Goal: Transaction & Acquisition: Purchase product/service

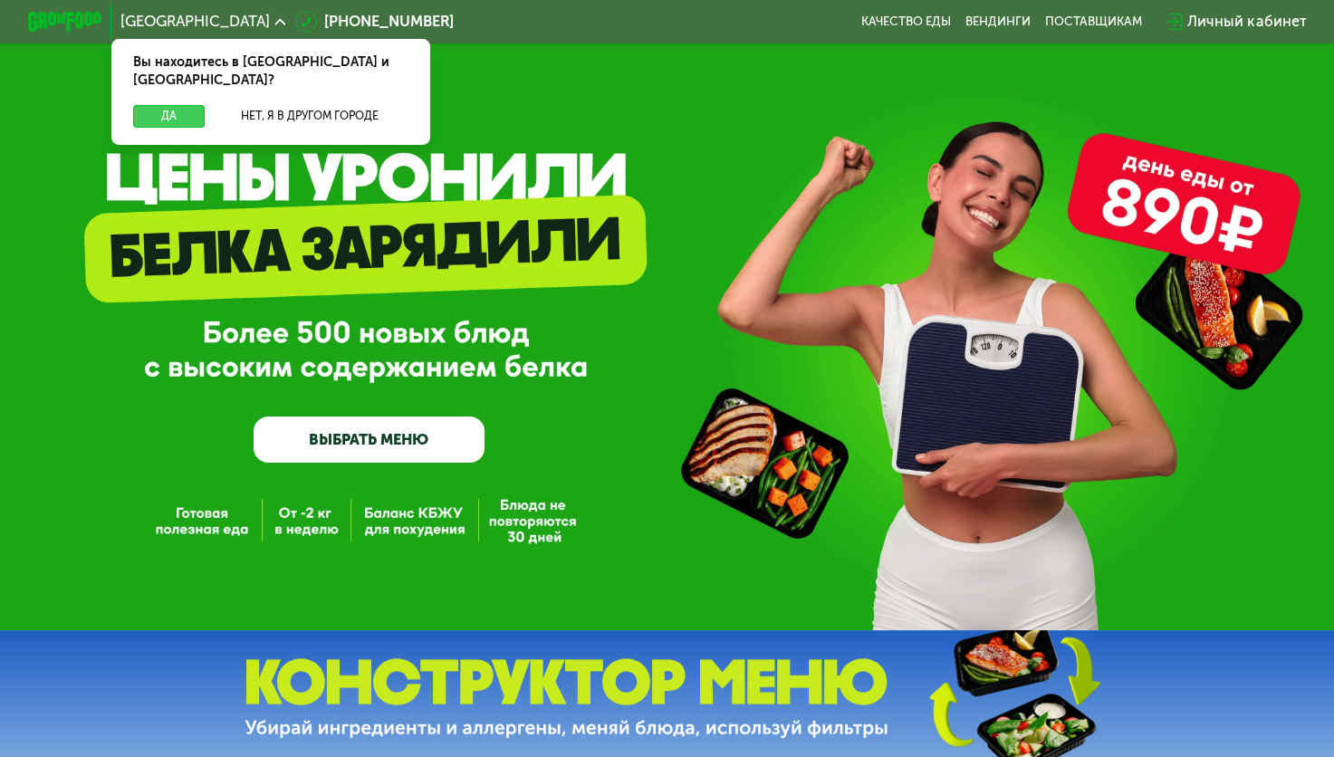
click at [159, 105] on button "Да" at bounding box center [169, 116] width 72 height 23
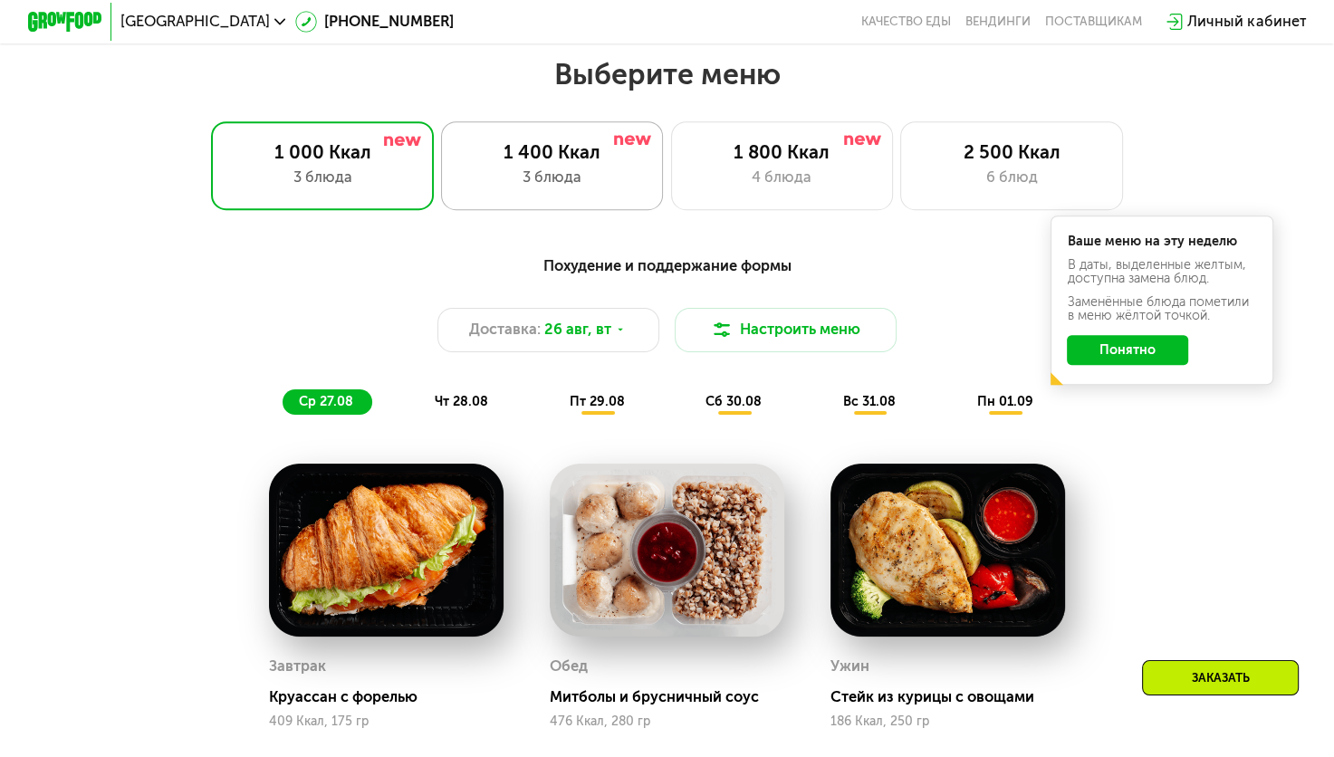
scroll to position [829, 0]
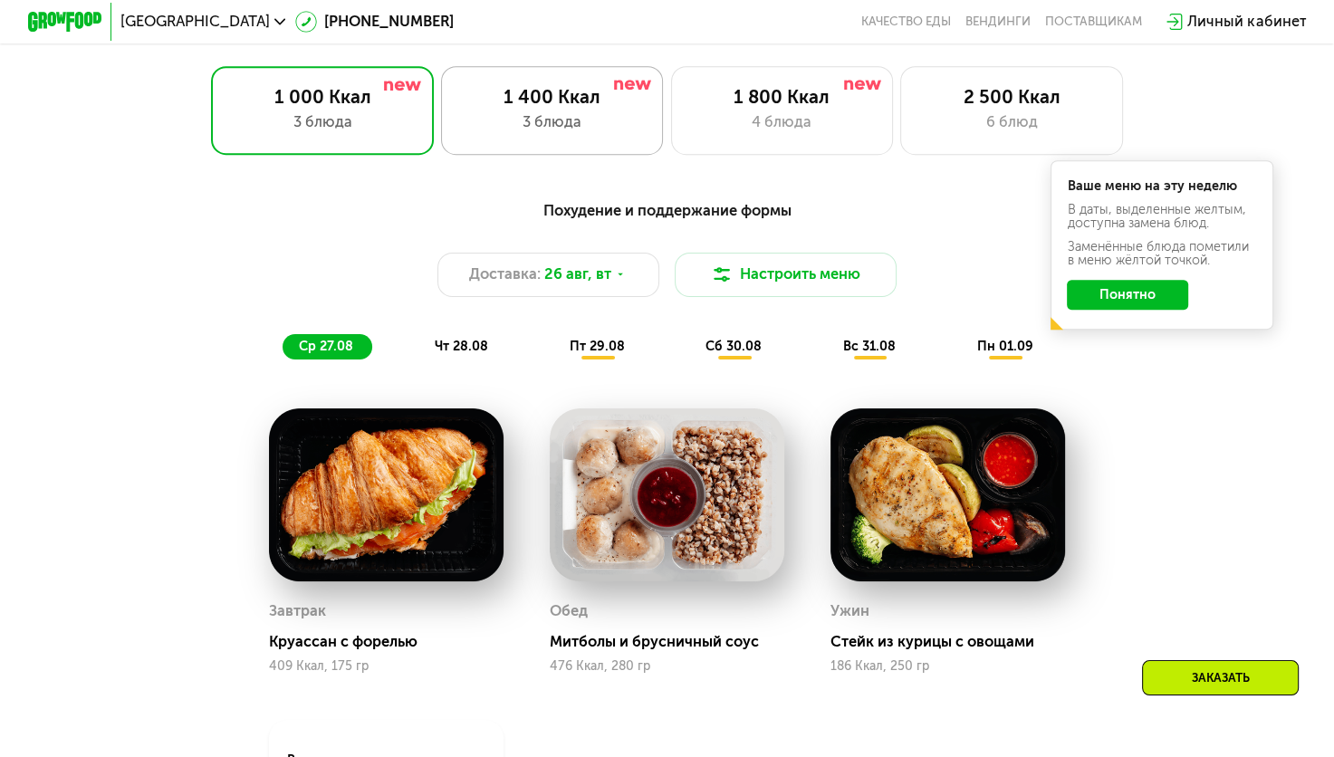
click at [604, 133] on div "3 блюда" at bounding box center [552, 122] width 184 height 23
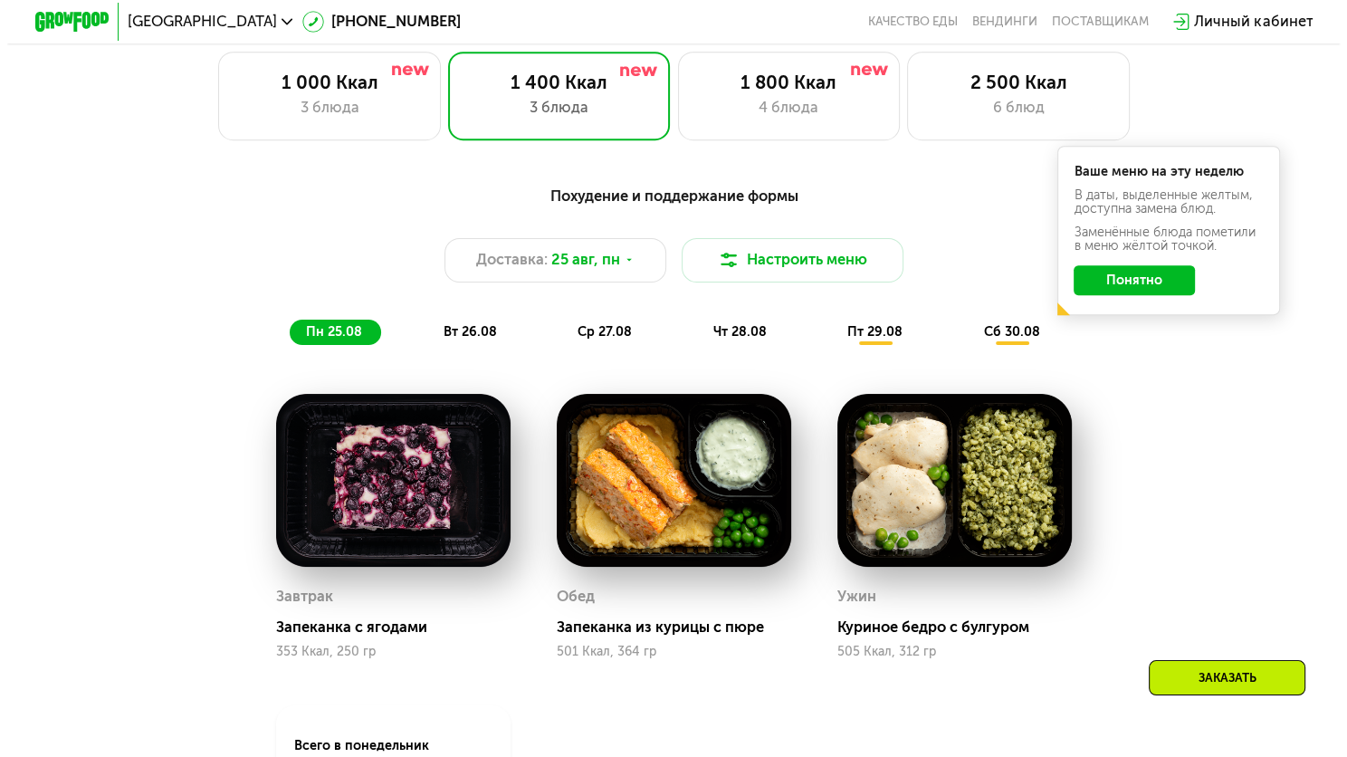
scroll to position [842, 0]
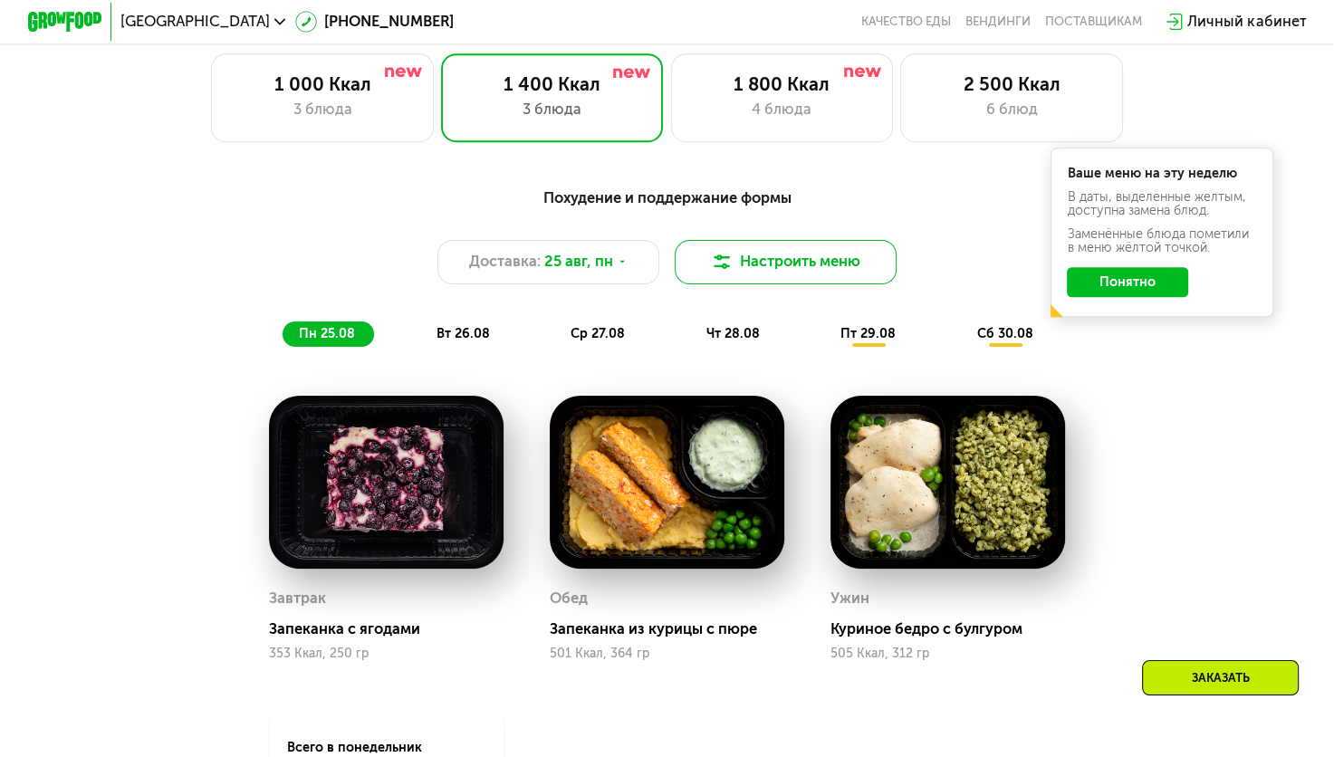
click at [713, 284] on button "Настроить меню" at bounding box center [786, 262] width 223 height 44
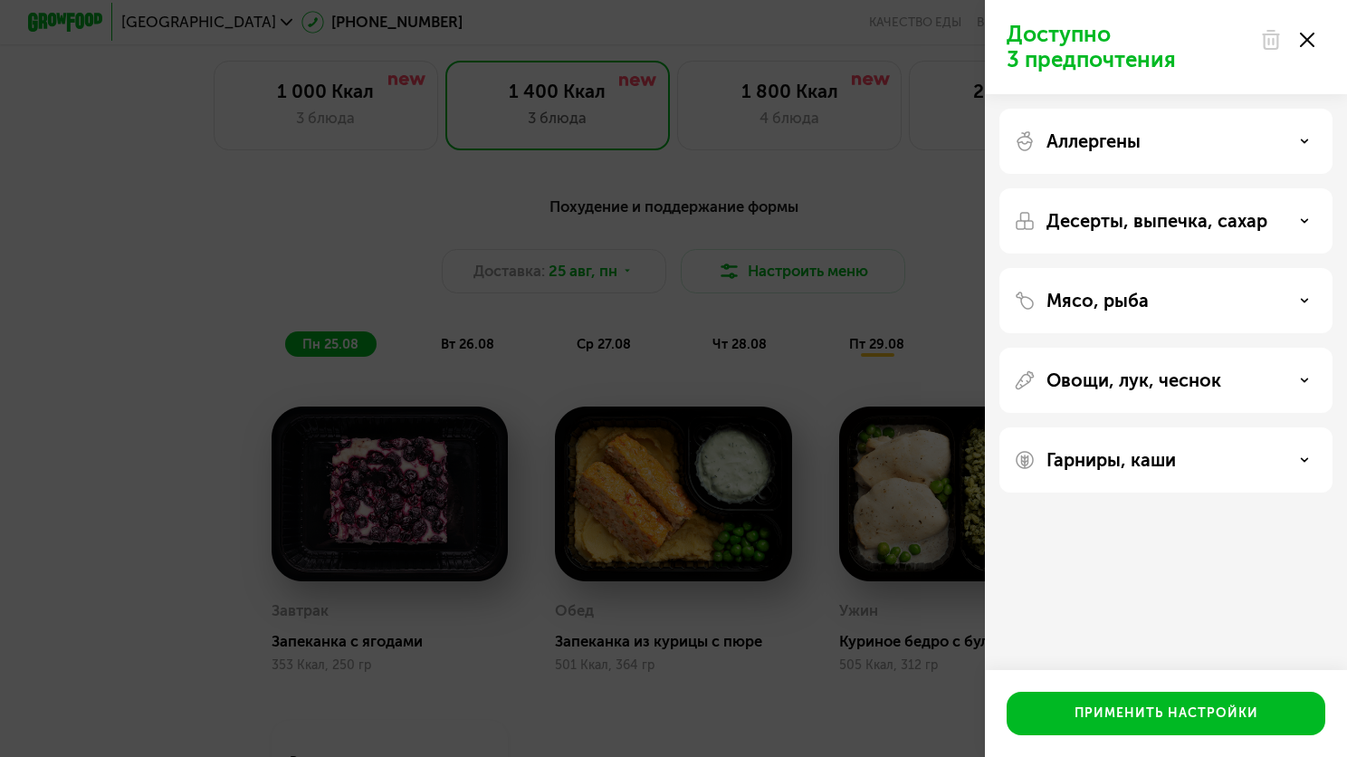
click at [1289, 188] on div "Аллергены" at bounding box center [1166, 220] width 333 height 65
click at [1298, 134] on div "Аллергены" at bounding box center [1166, 141] width 304 height 22
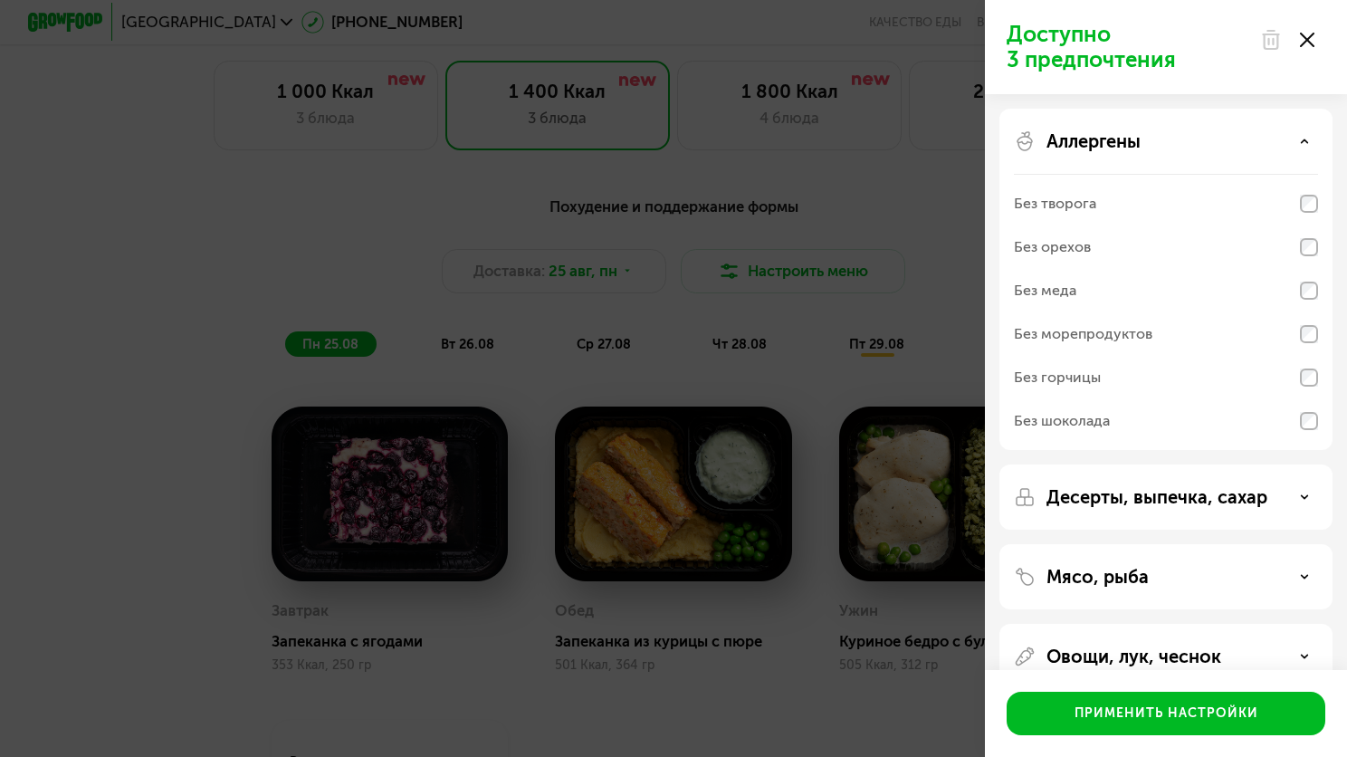
click at [1298, 134] on div "Аллергены" at bounding box center [1166, 141] width 304 height 22
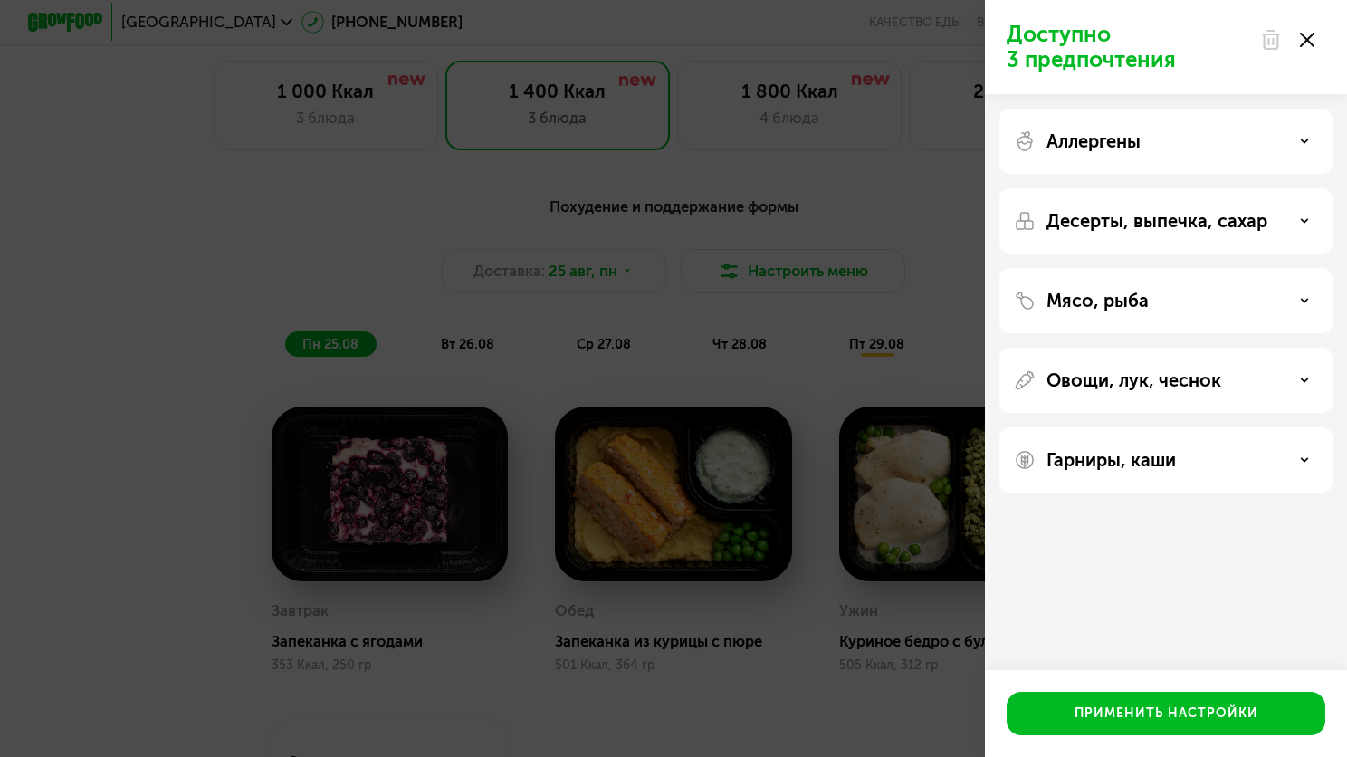
click at [1306, 219] on use at bounding box center [1305, 220] width 6 height 3
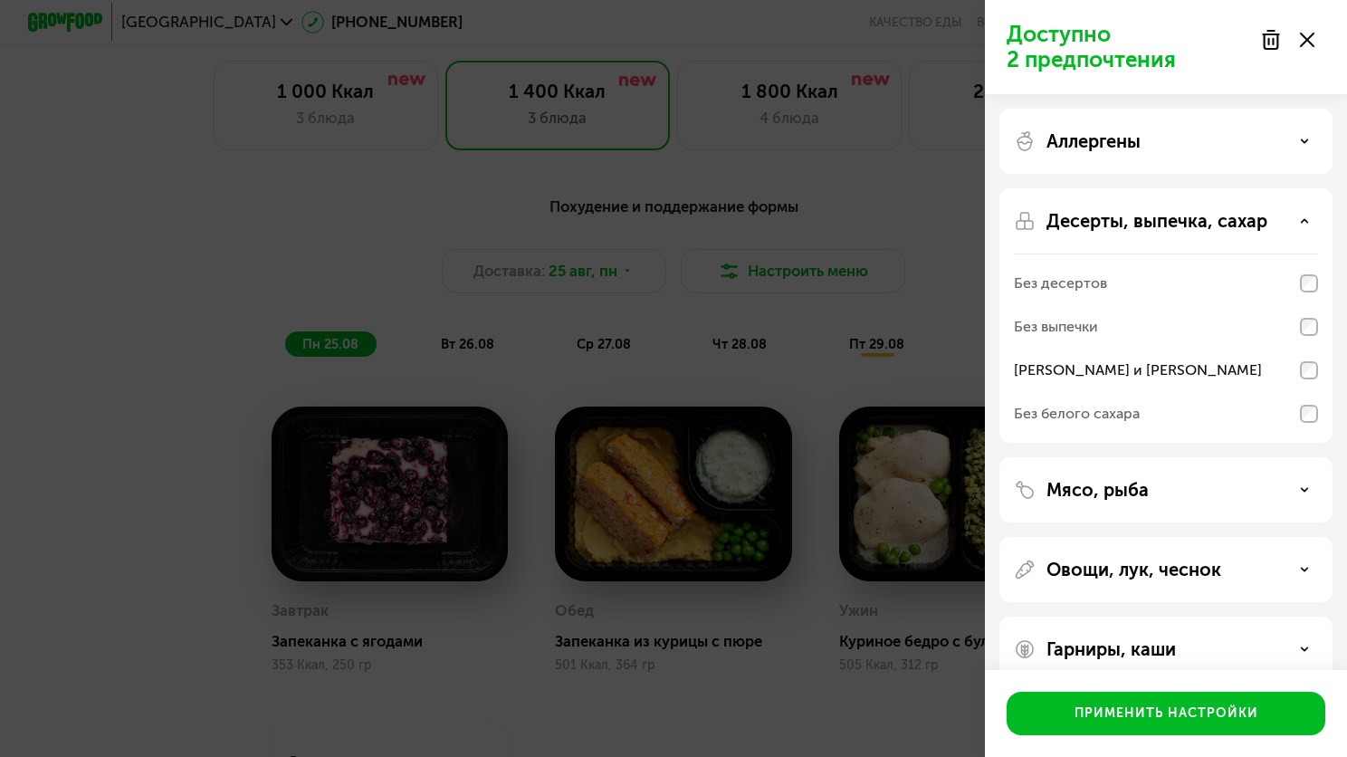
scroll to position [29, 0]
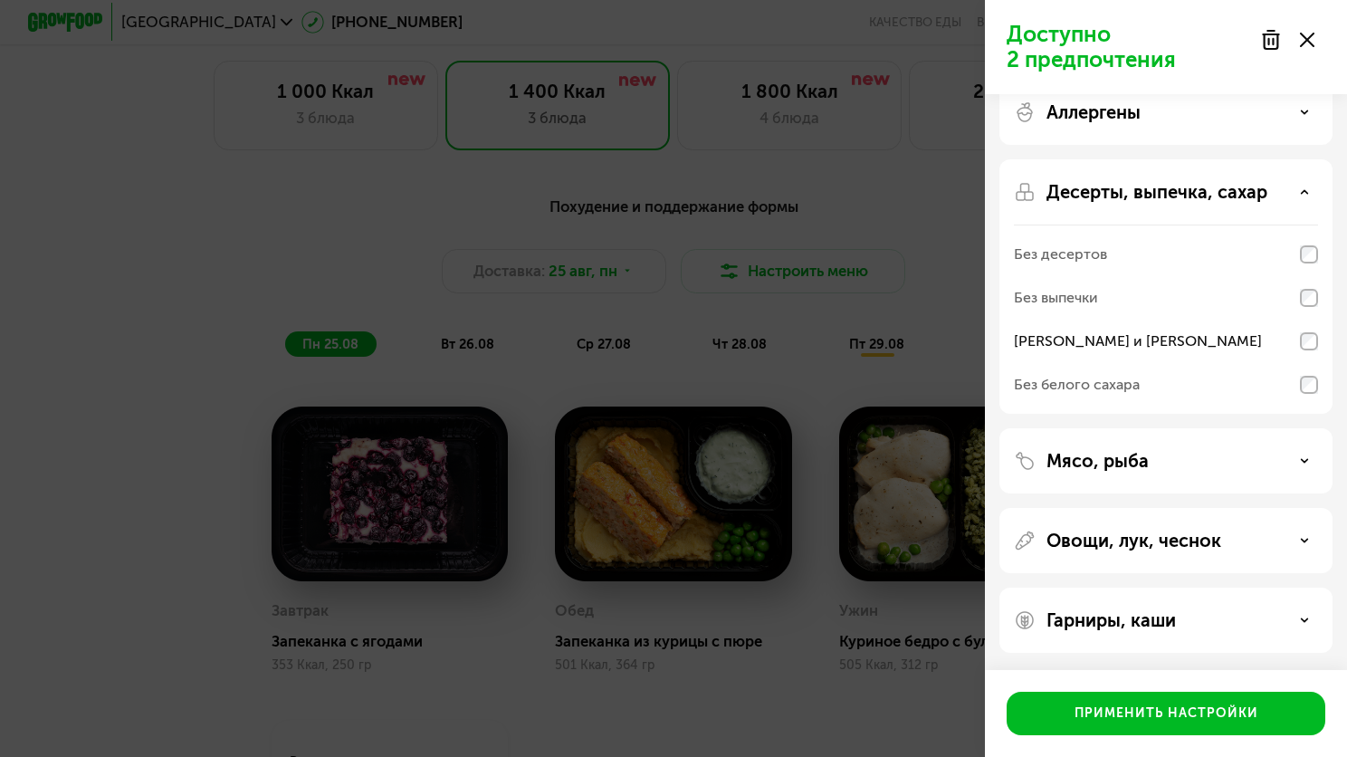
click at [1307, 453] on div "Мясо, рыба" at bounding box center [1166, 461] width 304 height 22
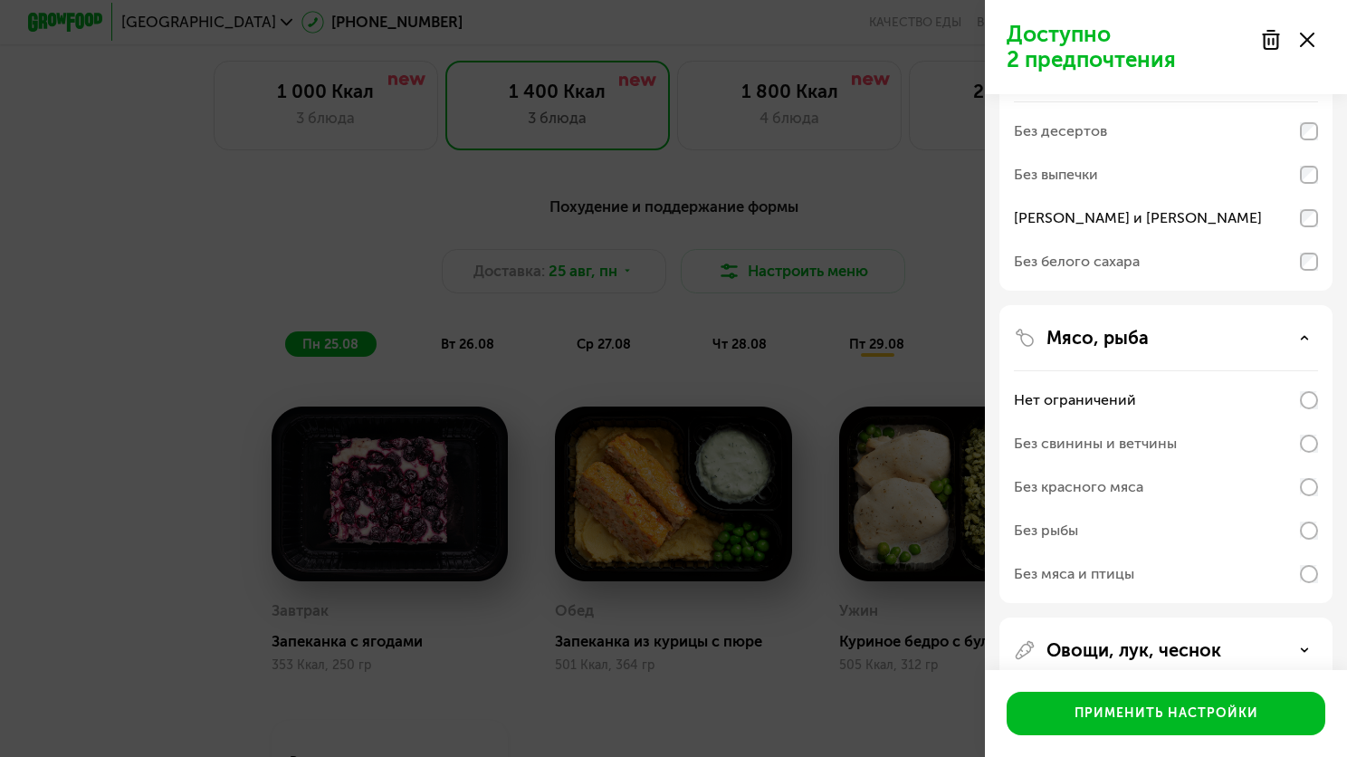
scroll to position [170, 0]
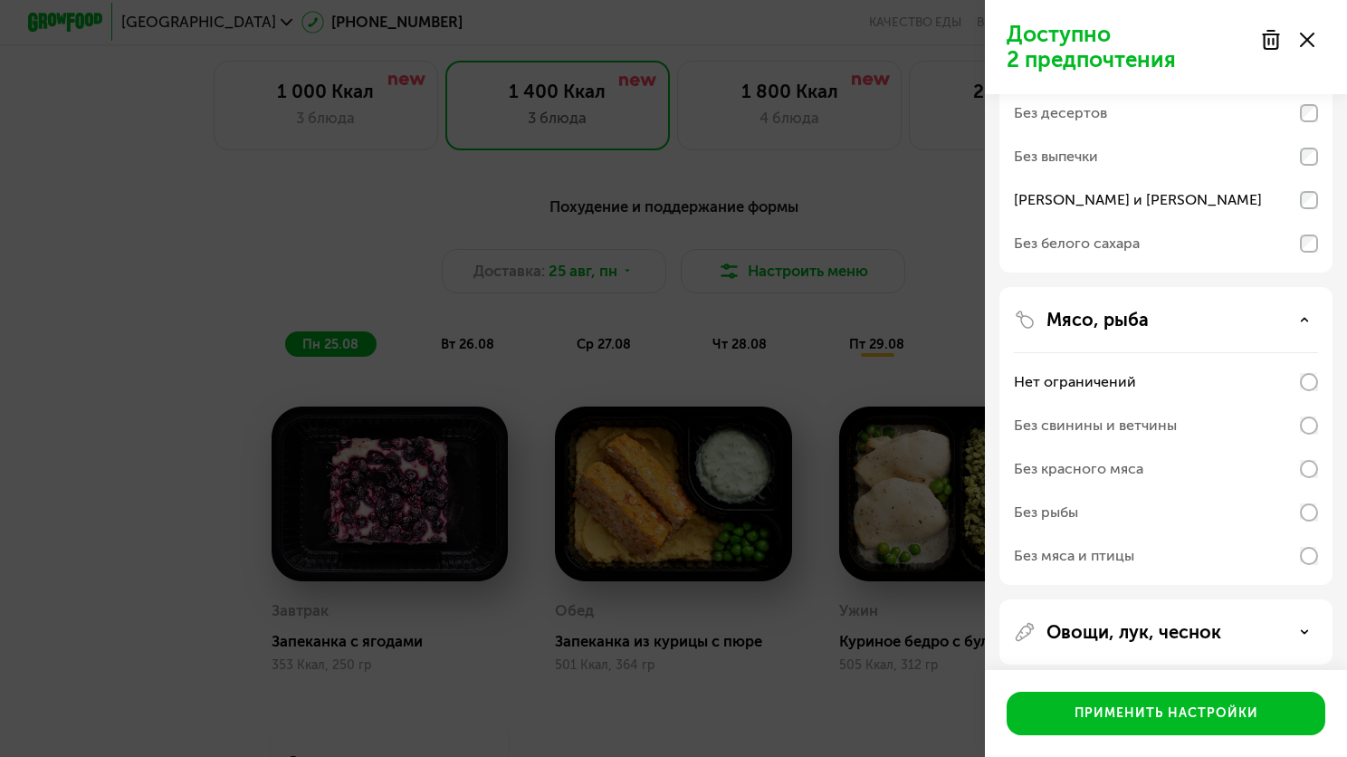
click at [1308, 439] on div "Без свинины и ветчины" at bounding box center [1166, 425] width 304 height 43
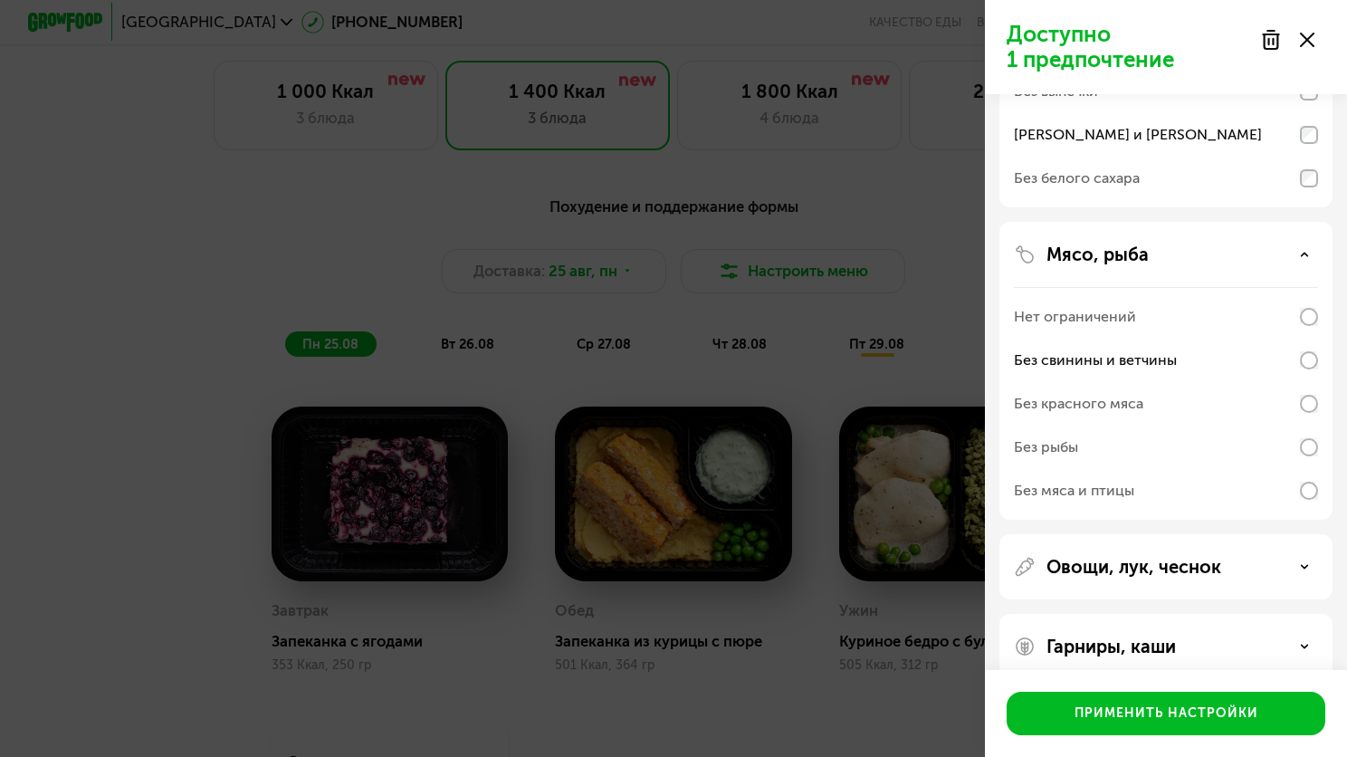
scroll to position [262, 0]
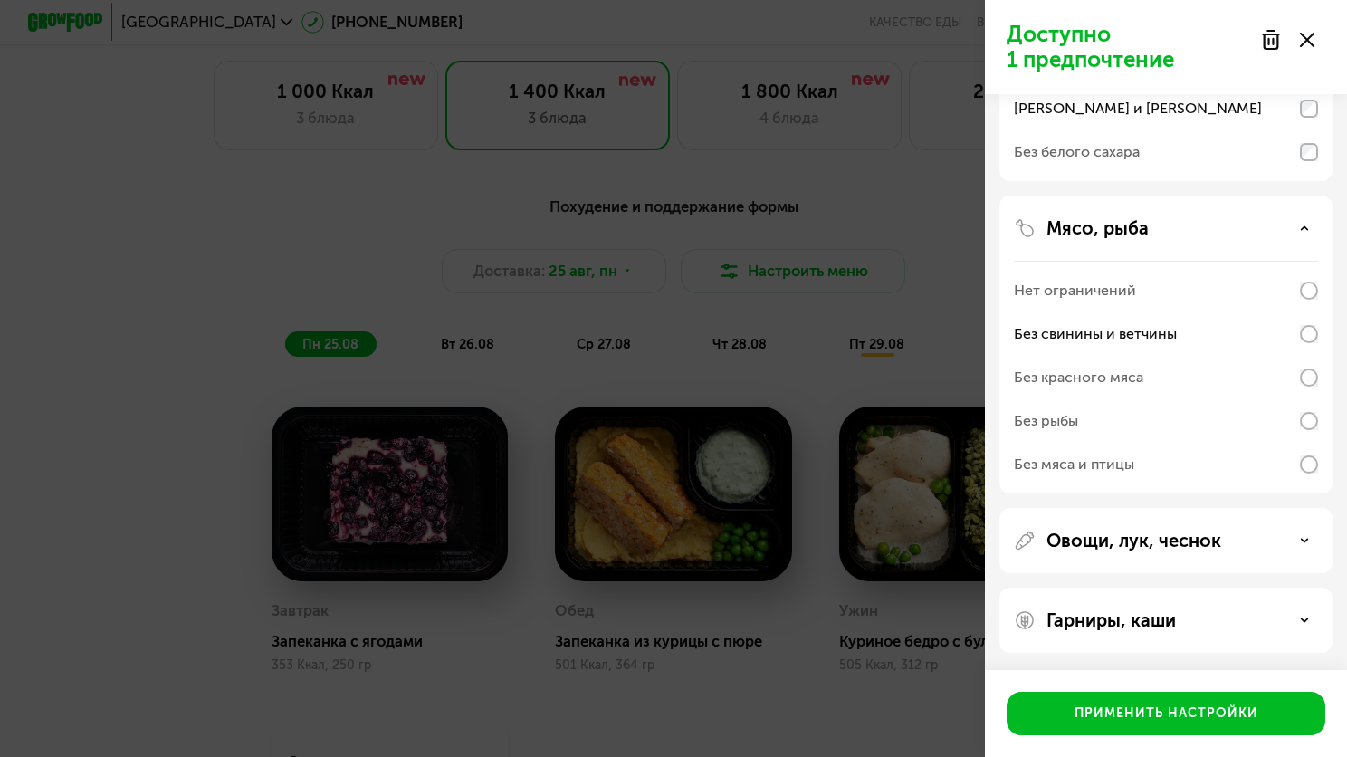
click at [1249, 588] on div "Овощи, лук, чеснок" at bounding box center [1166, 620] width 333 height 65
click at [1306, 541] on icon at bounding box center [1304, 540] width 9 height 9
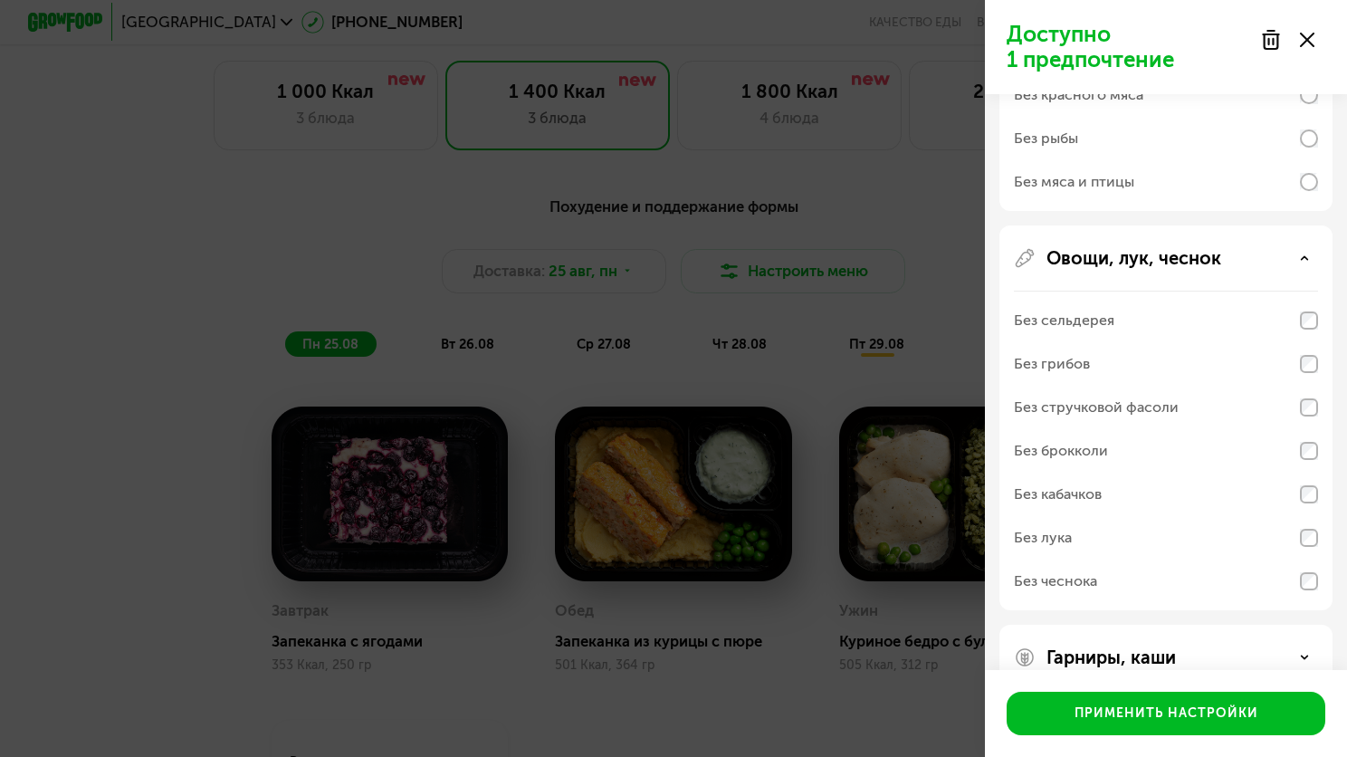
scroll to position [581, 0]
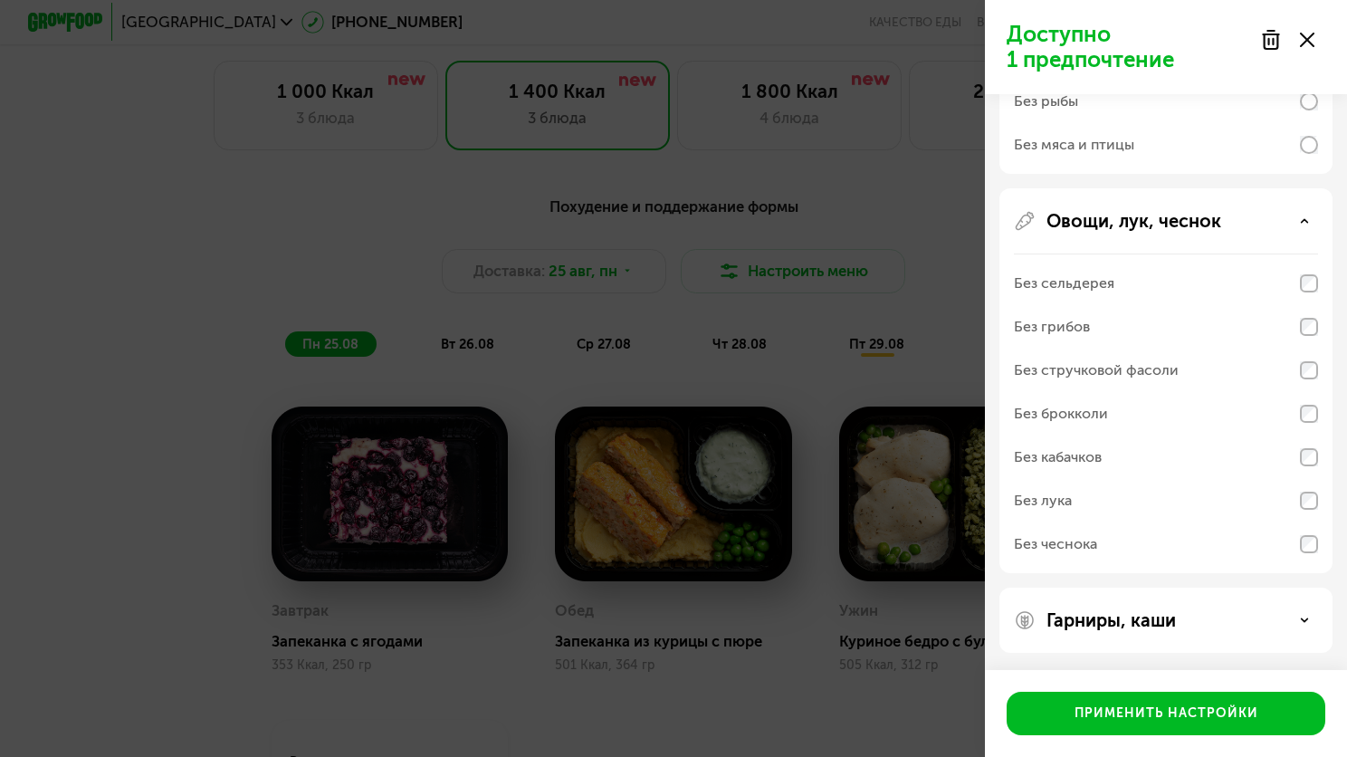
click at [1300, 617] on icon at bounding box center [1304, 620] width 9 height 9
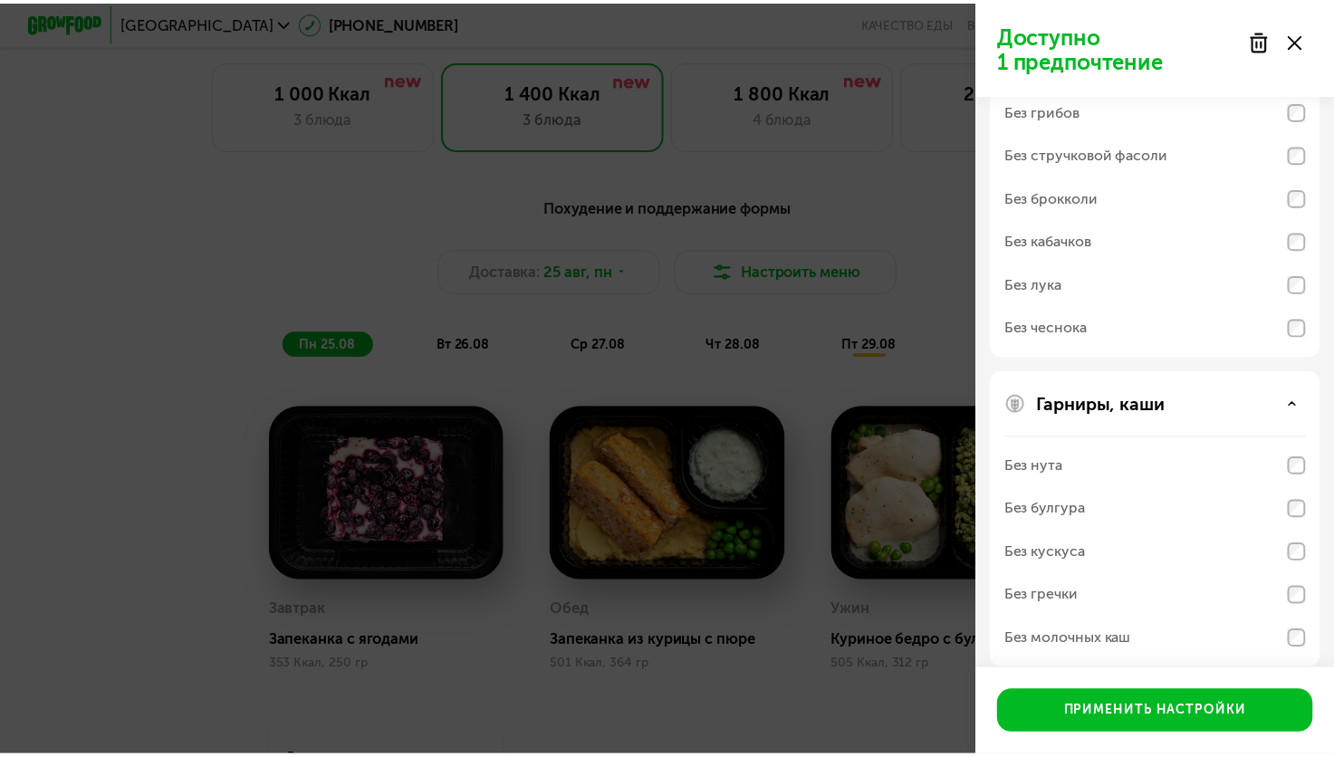
scroll to position [814, 0]
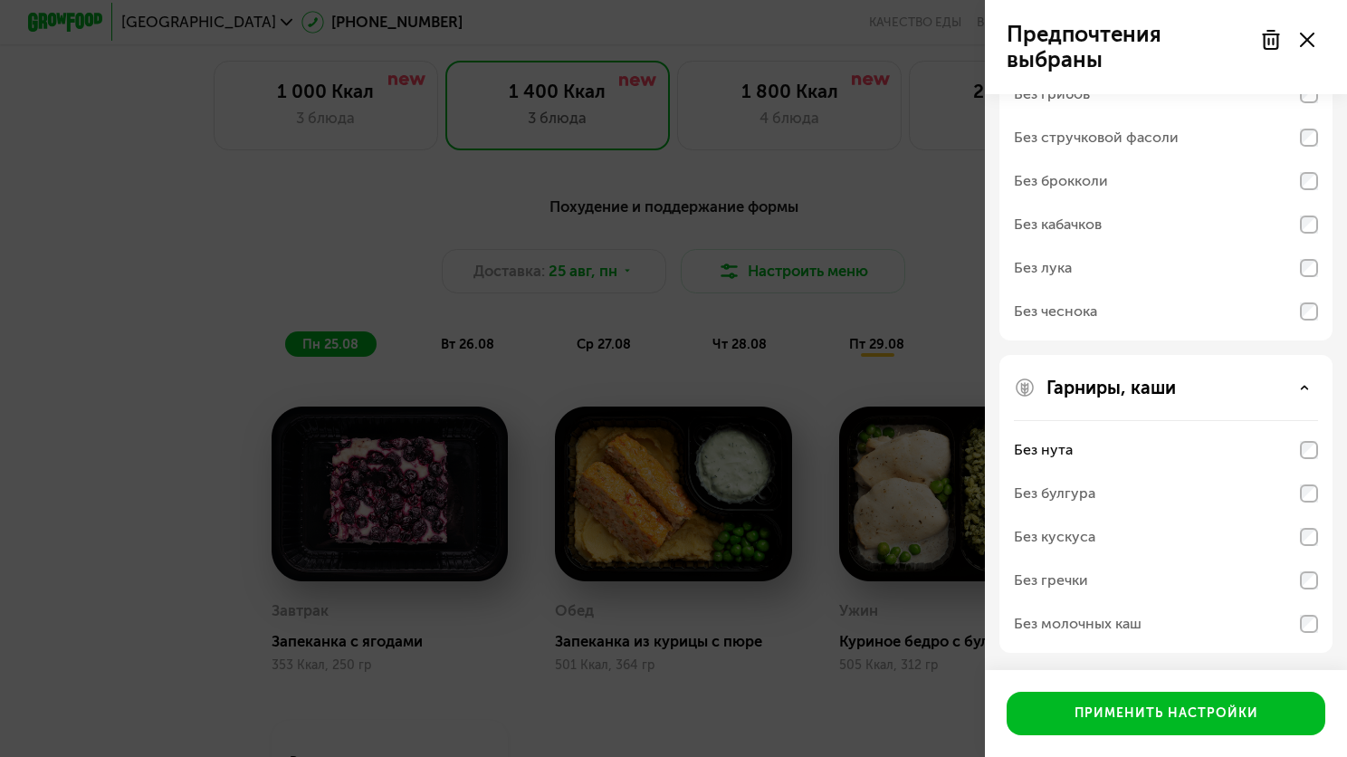
click at [1259, 499] on div "Без булгура" at bounding box center [1166, 493] width 304 height 43
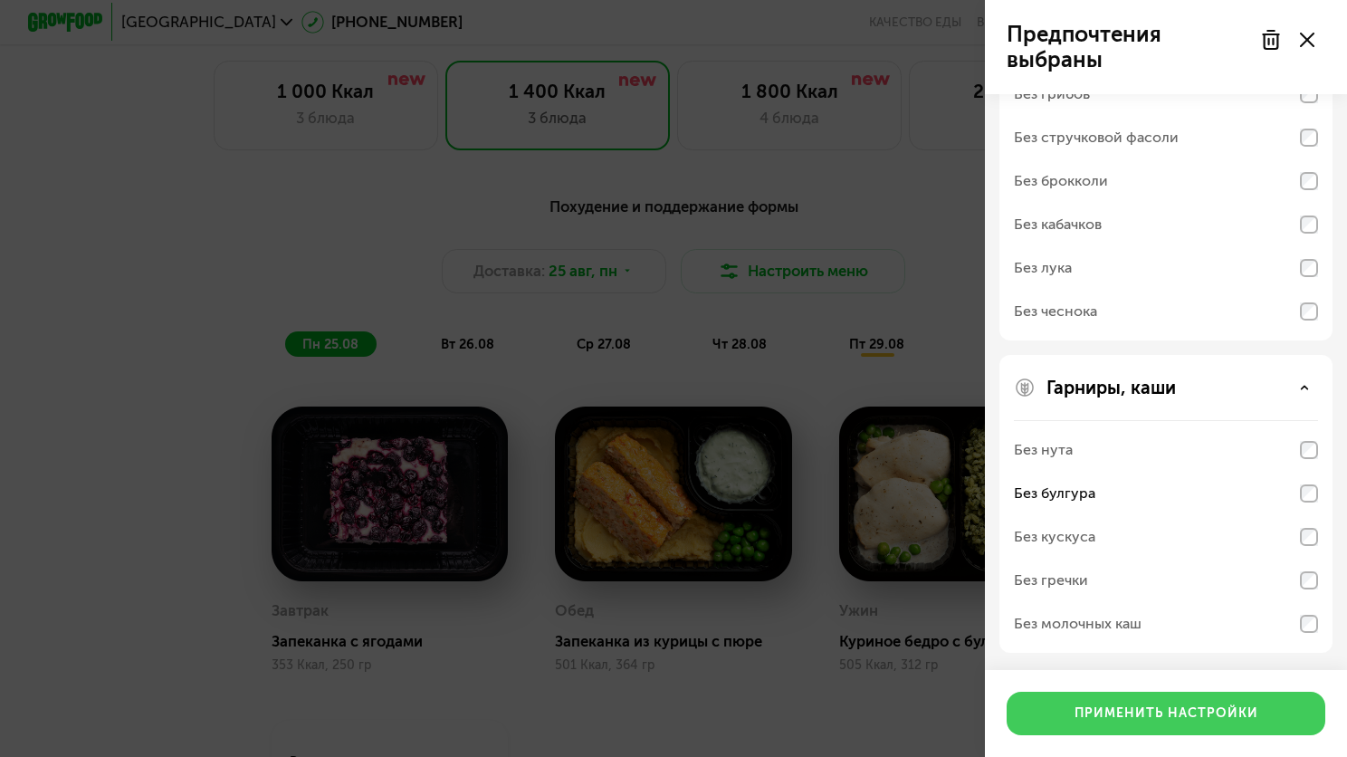
click at [1105, 729] on button "Применить настройки" at bounding box center [1166, 713] width 319 height 43
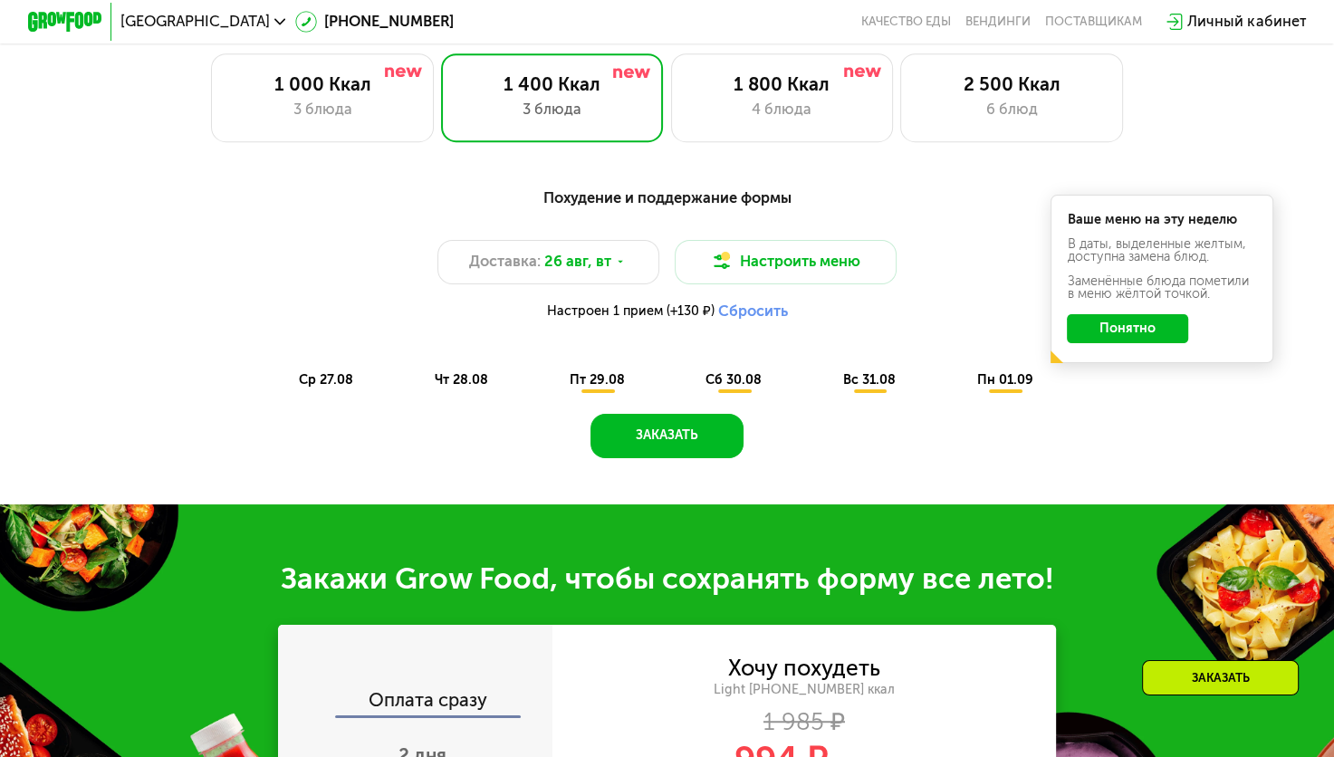
click at [331, 388] on span "ср 27.08" at bounding box center [326, 379] width 54 height 15
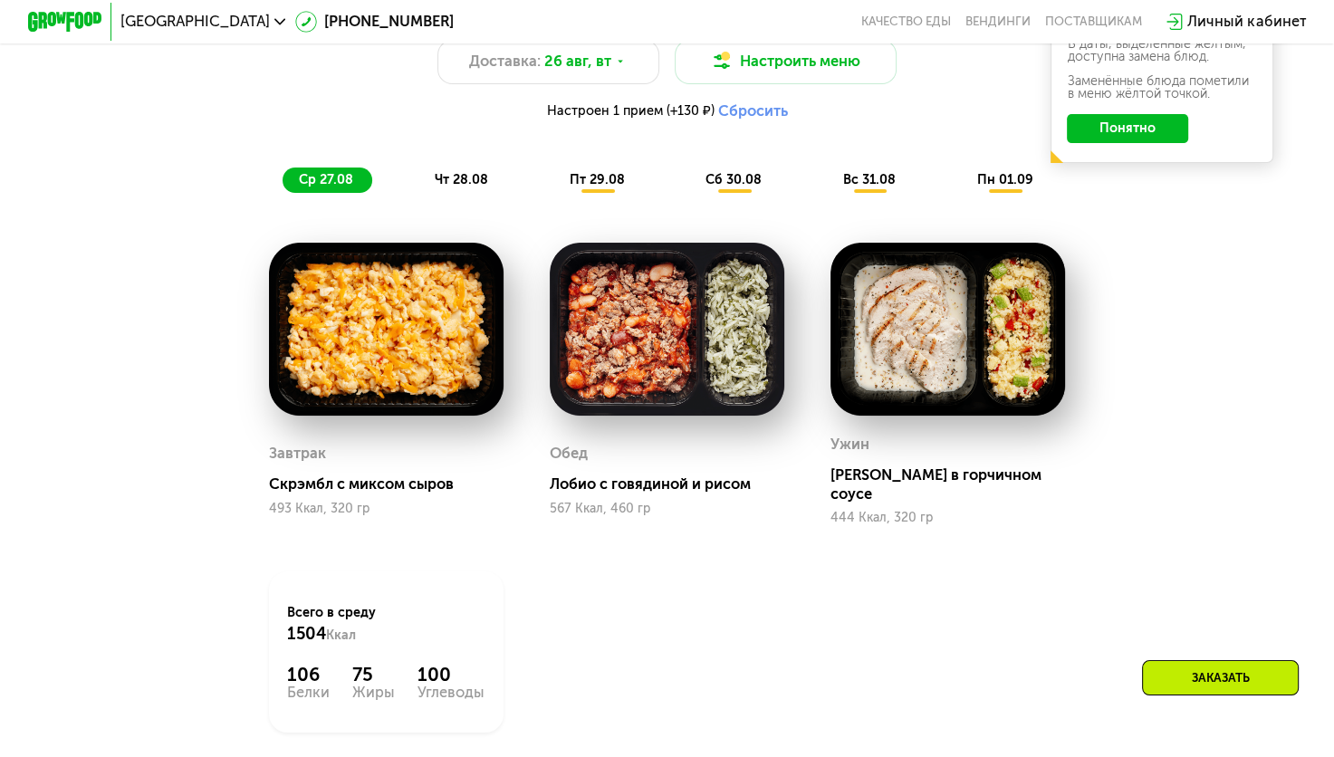
scroll to position [1043, 0]
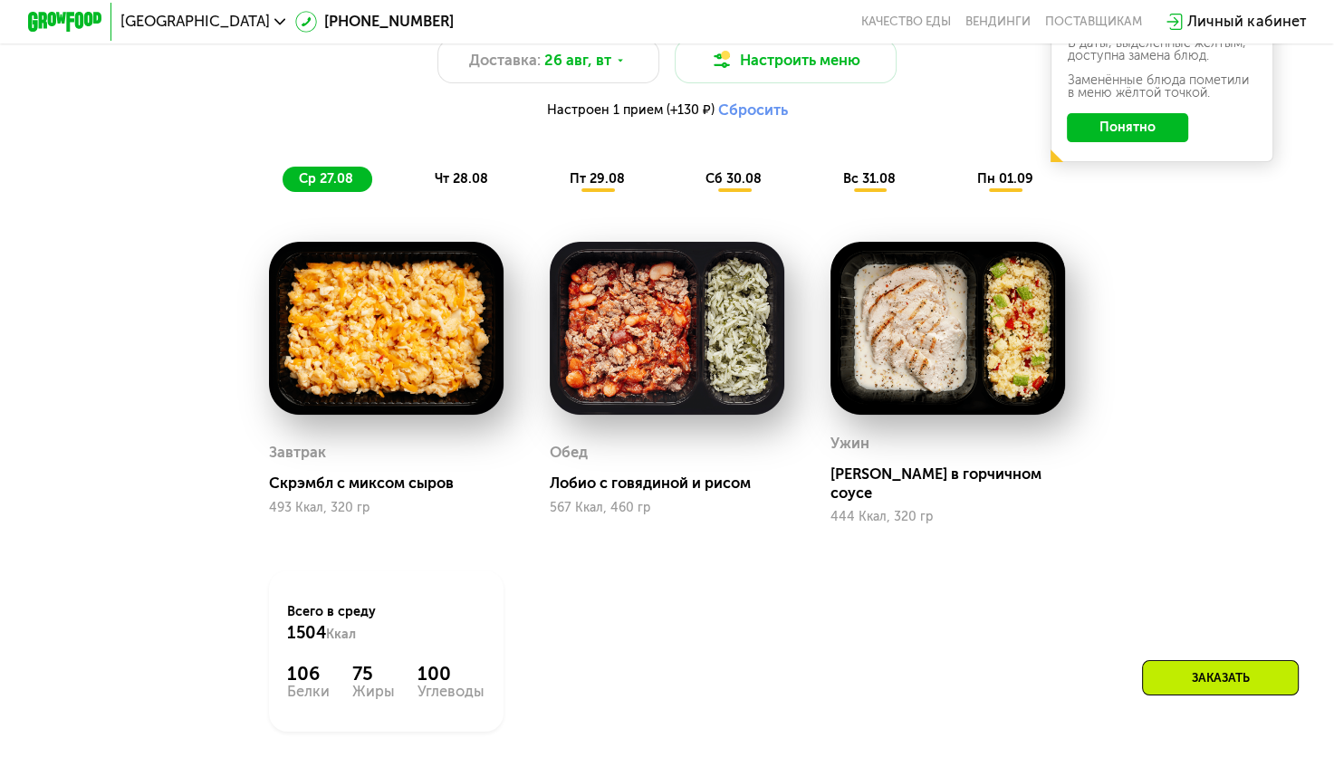
click at [463, 187] on span "чт 28.08" at bounding box center [461, 178] width 53 height 15
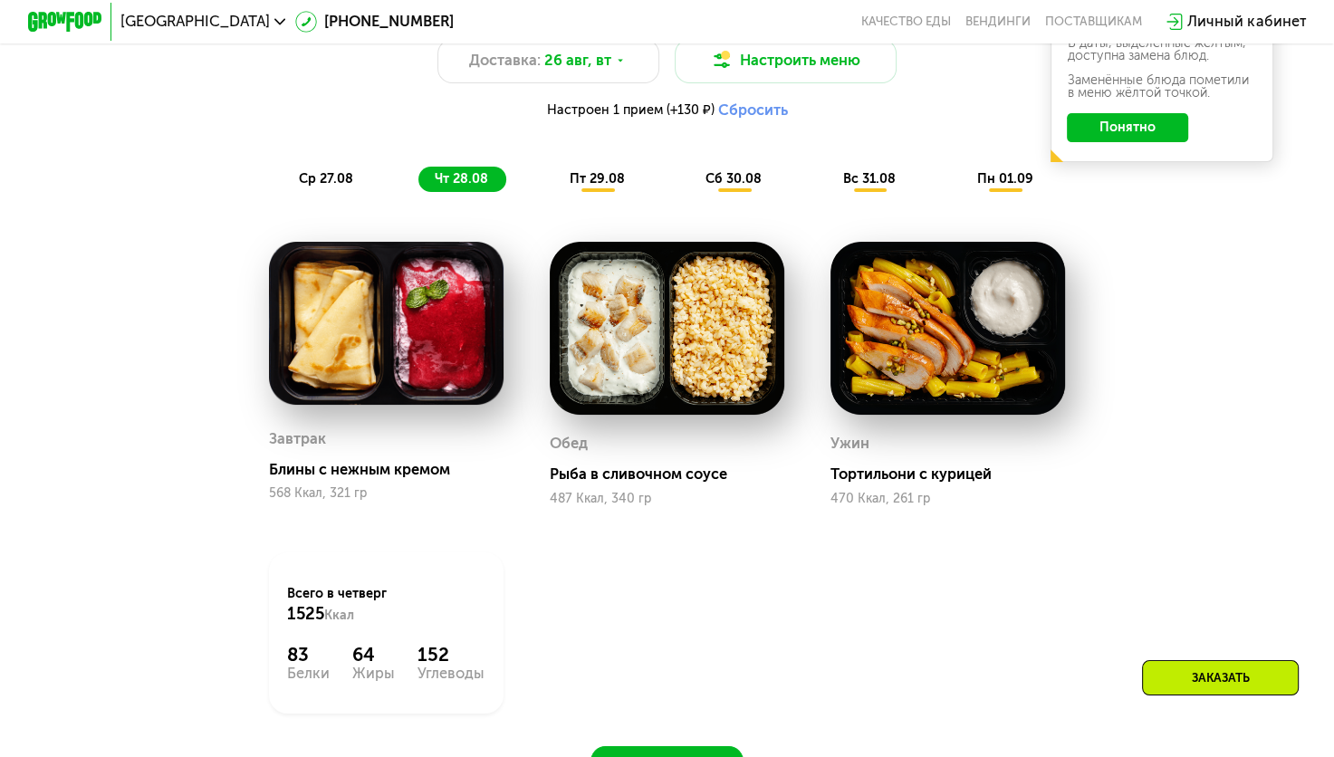
click at [620, 187] on span "пт 29.08" at bounding box center [596, 178] width 55 height 15
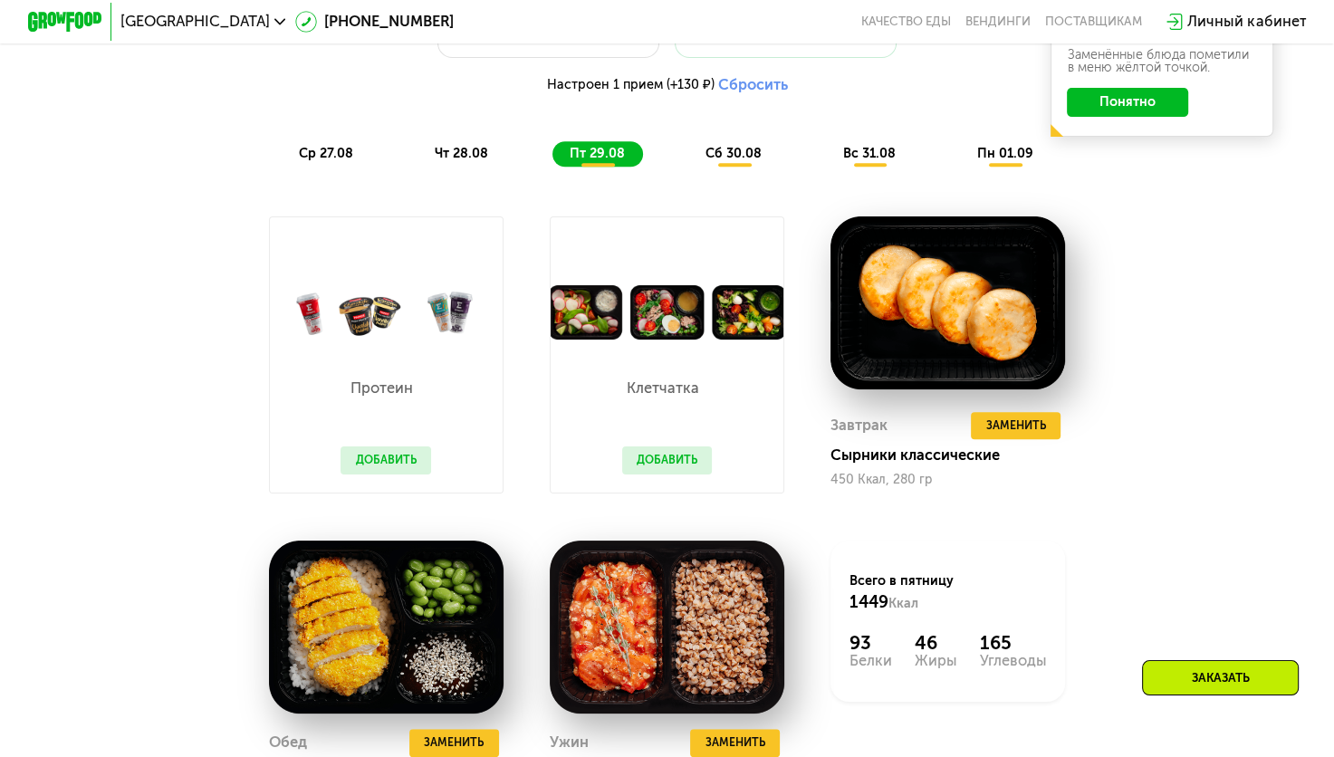
scroll to position [1068, 0]
click at [739, 161] on span "сб 30.08" at bounding box center [733, 153] width 56 height 15
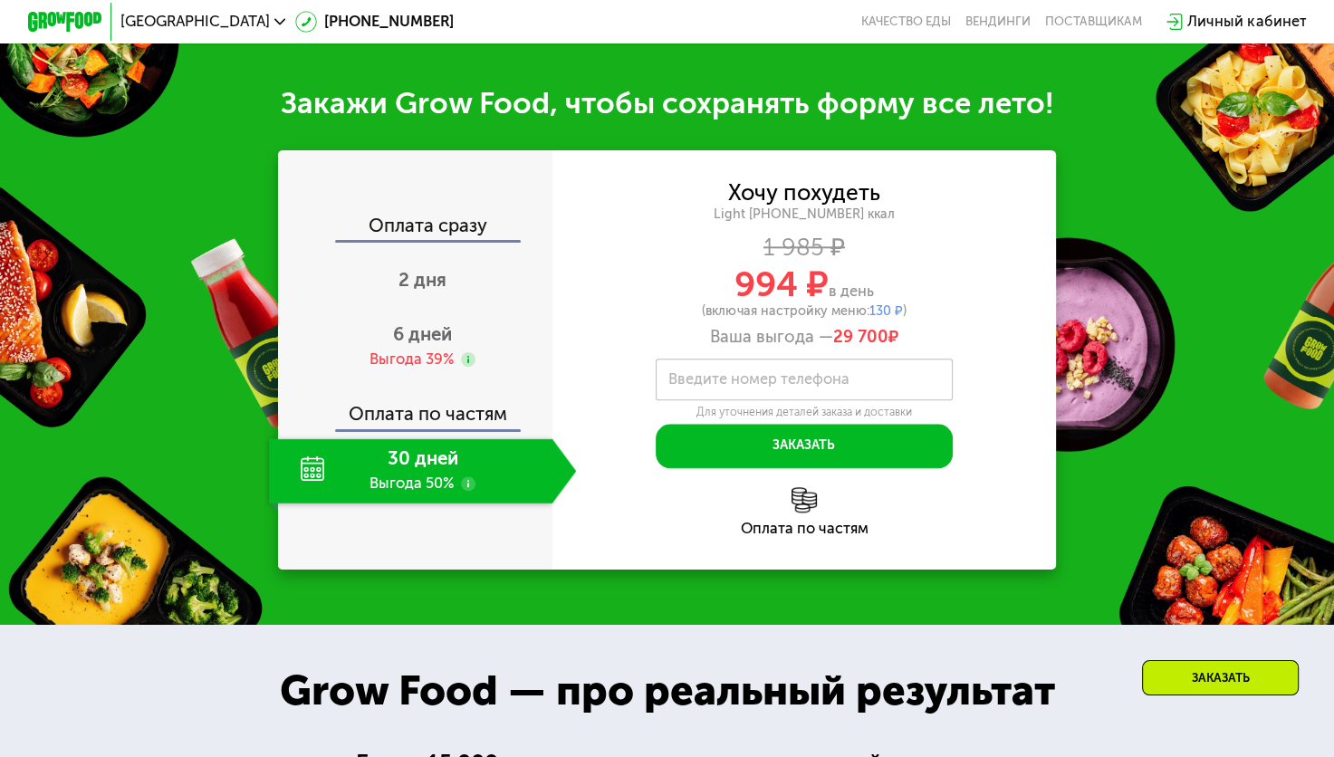
scroll to position [1968, 0]
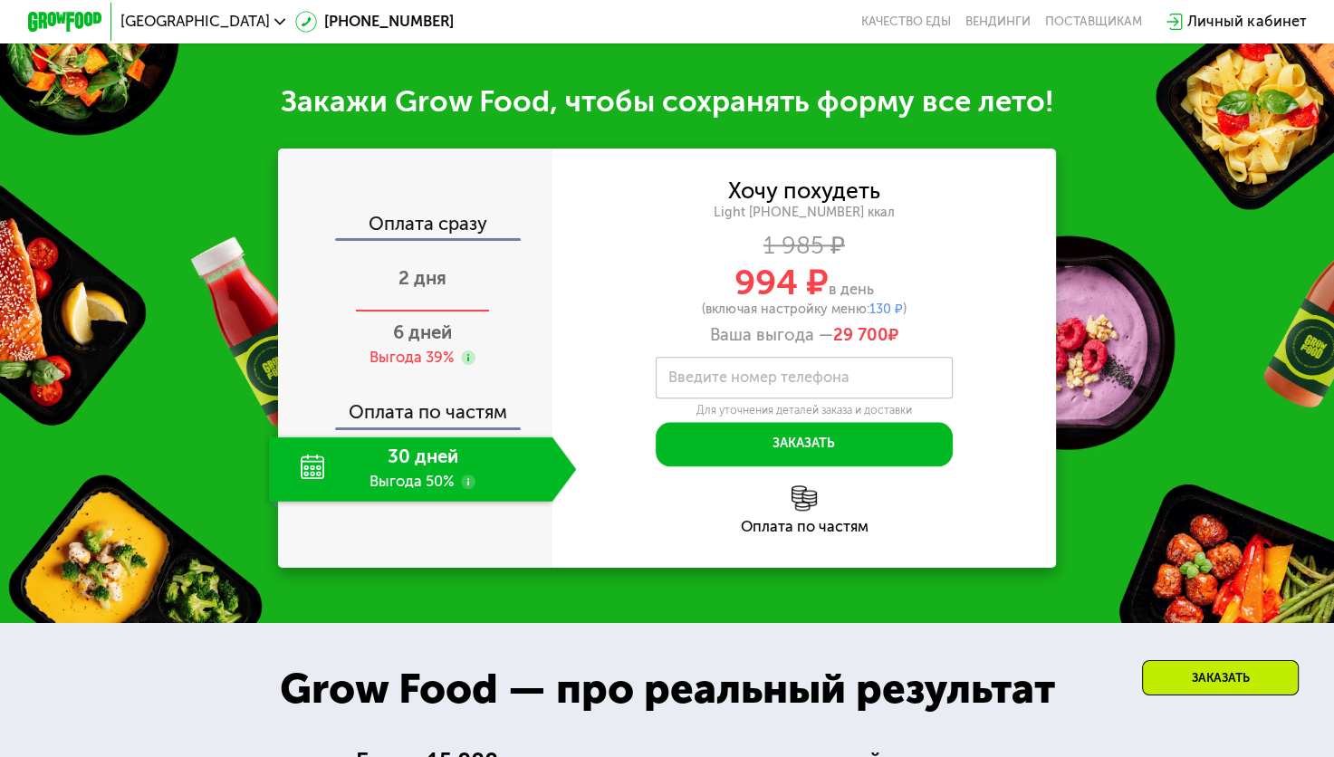
click at [437, 271] on div "2 дня" at bounding box center [423, 280] width 308 height 65
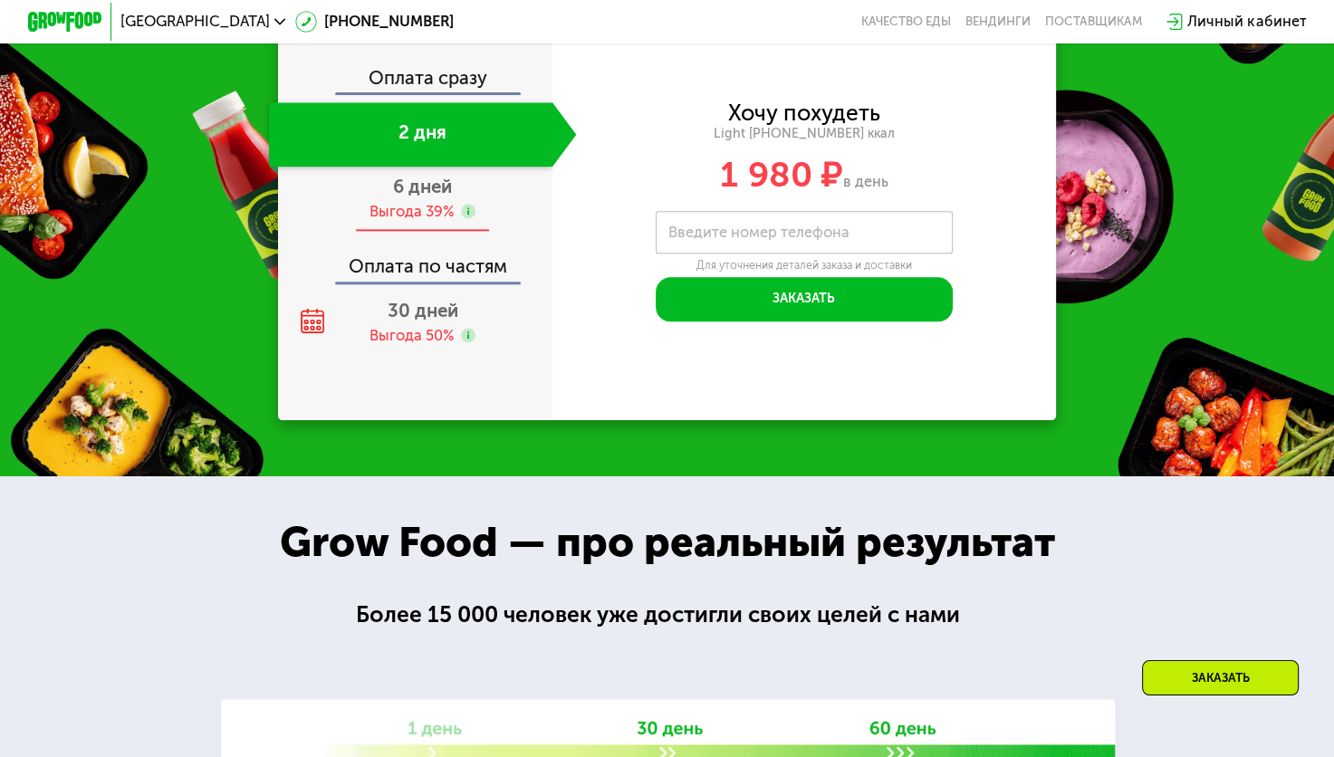
click at [420, 260] on div "Оплата по частям" at bounding box center [416, 260] width 273 height 43
click at [418, 181] on span "6 дней" at bounding box center [422, 187] width 59 height 22
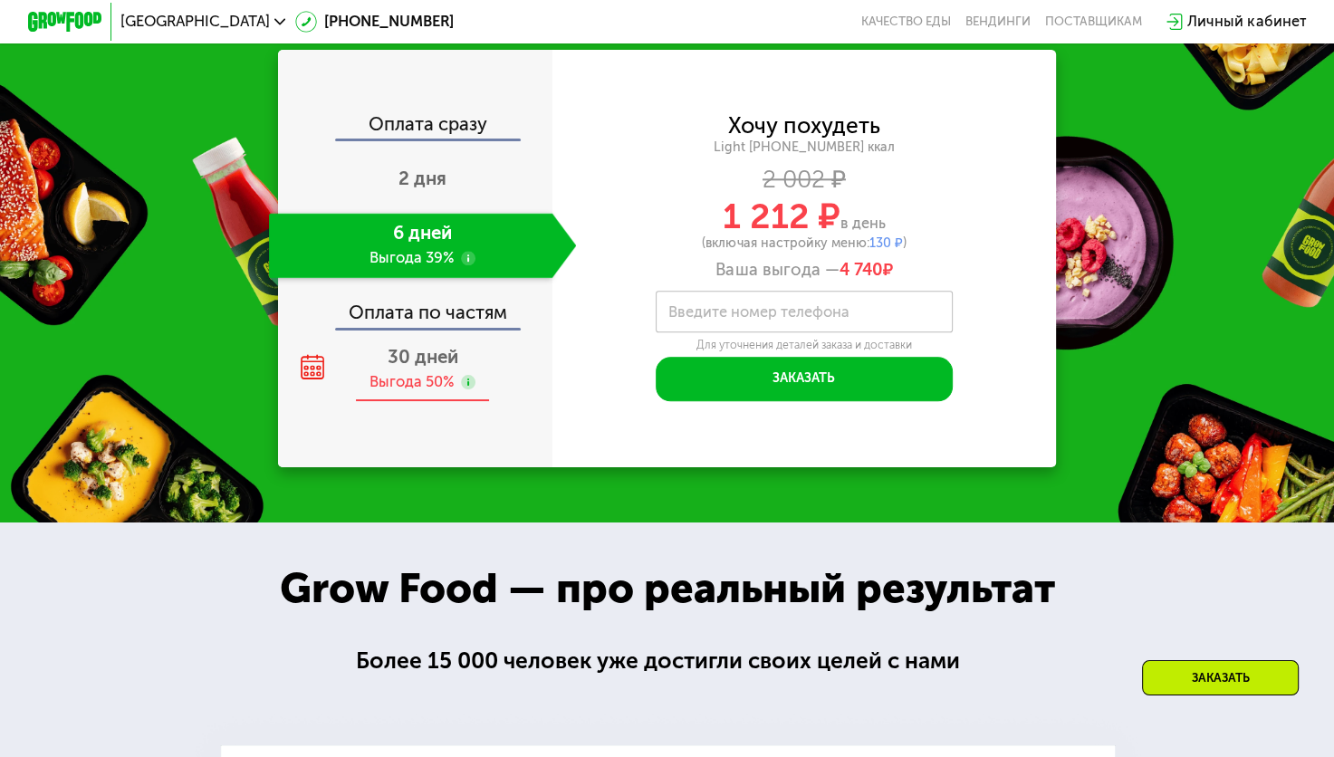
click at [408, 359] on span "30 дней" at bounding box center [422, 357] width 71 height 22
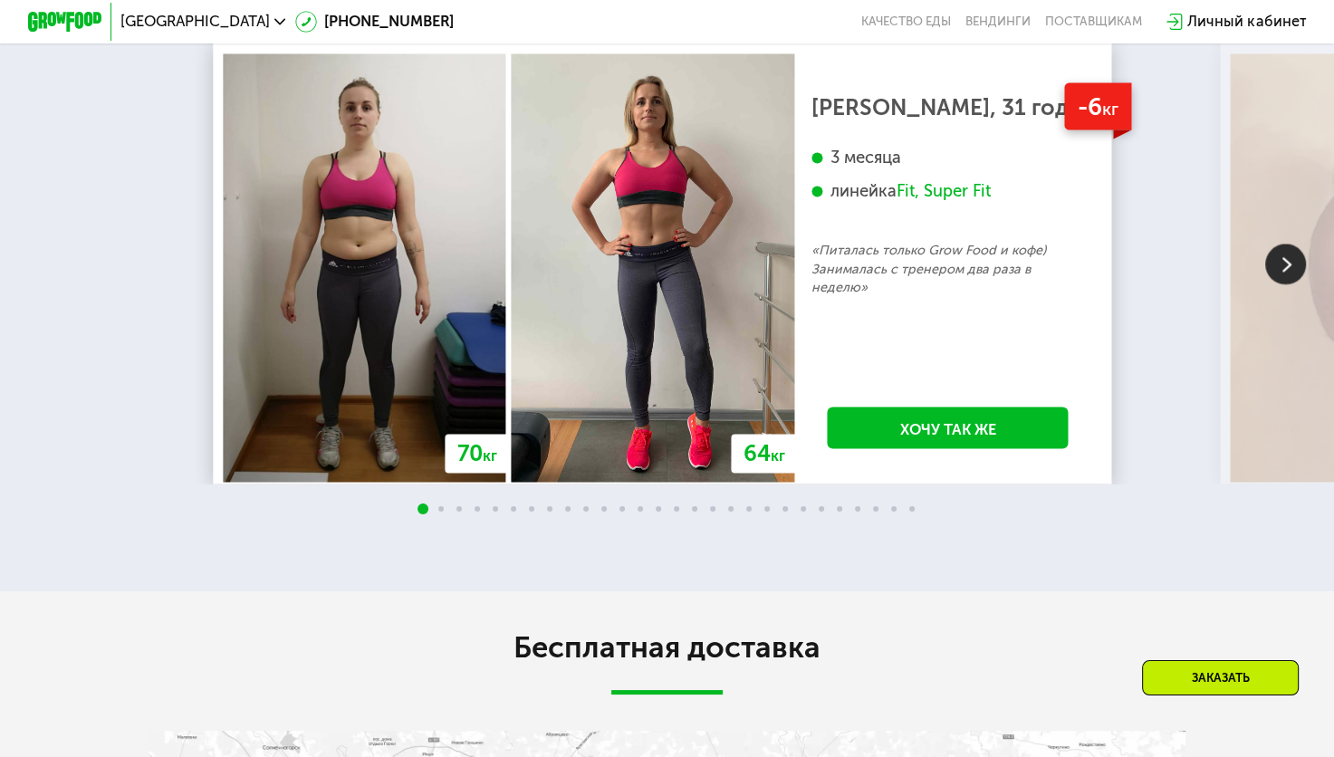
scroll to position [3244, 0]
click at [1268, 261] on img at bounding box center [1285, 263] width 41 height 41
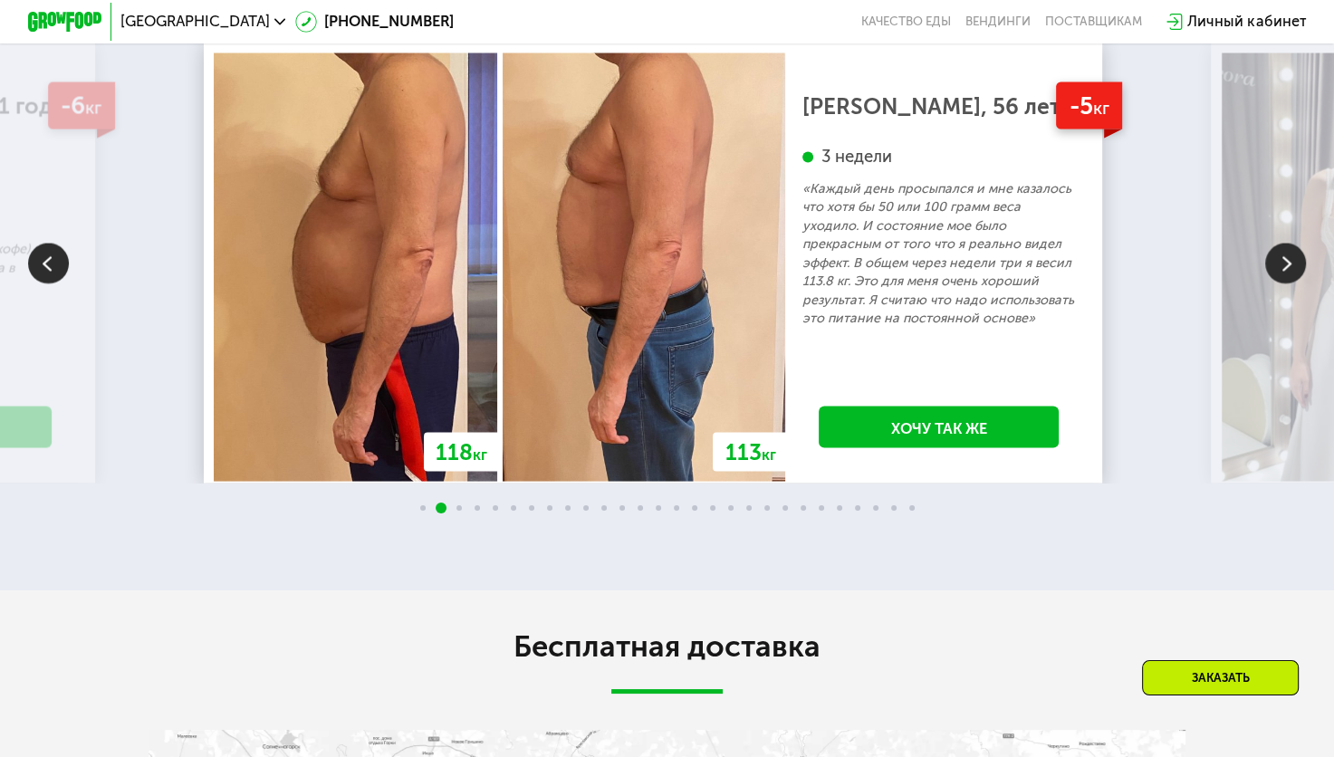
click at [1286, 271] on img at bounding box center [1285, 263] width 41 height 41
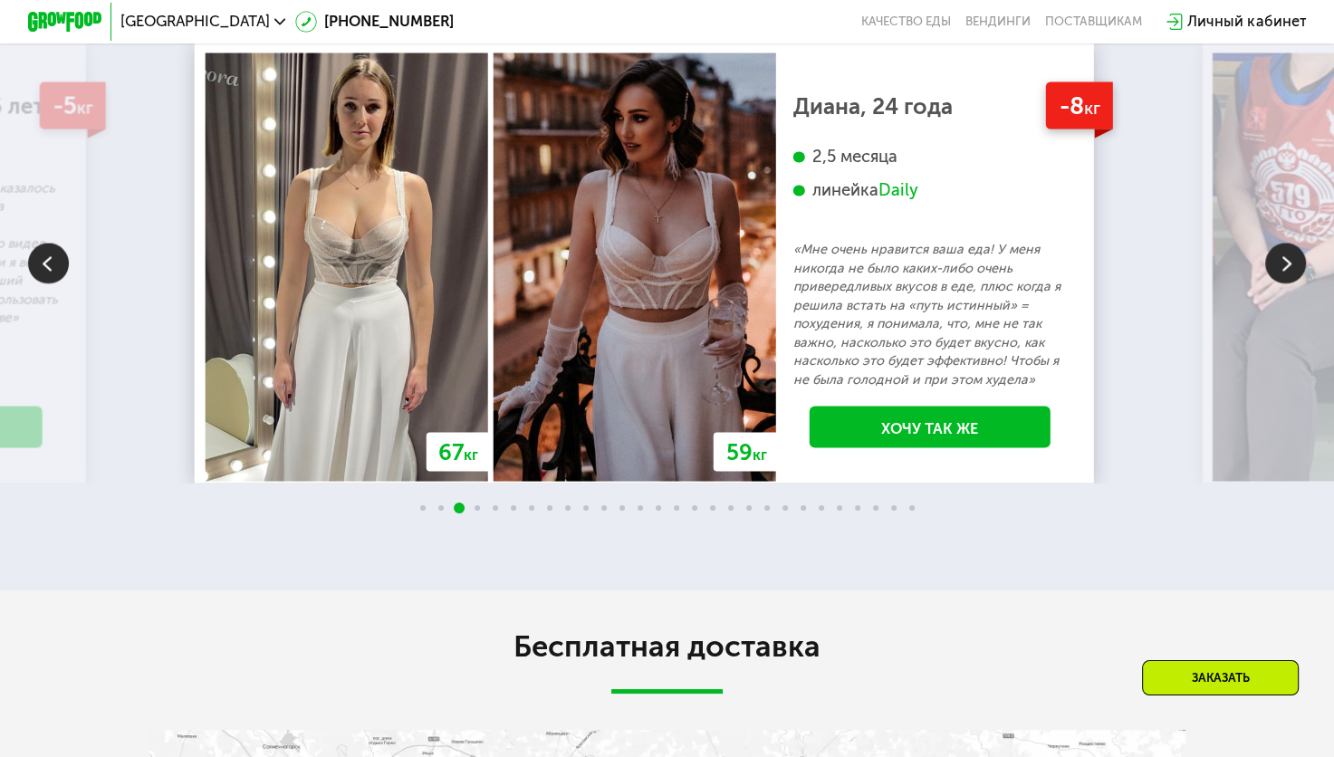
click at [1286, 271] on img at bounding box center [1285, 263] width 41 height 41
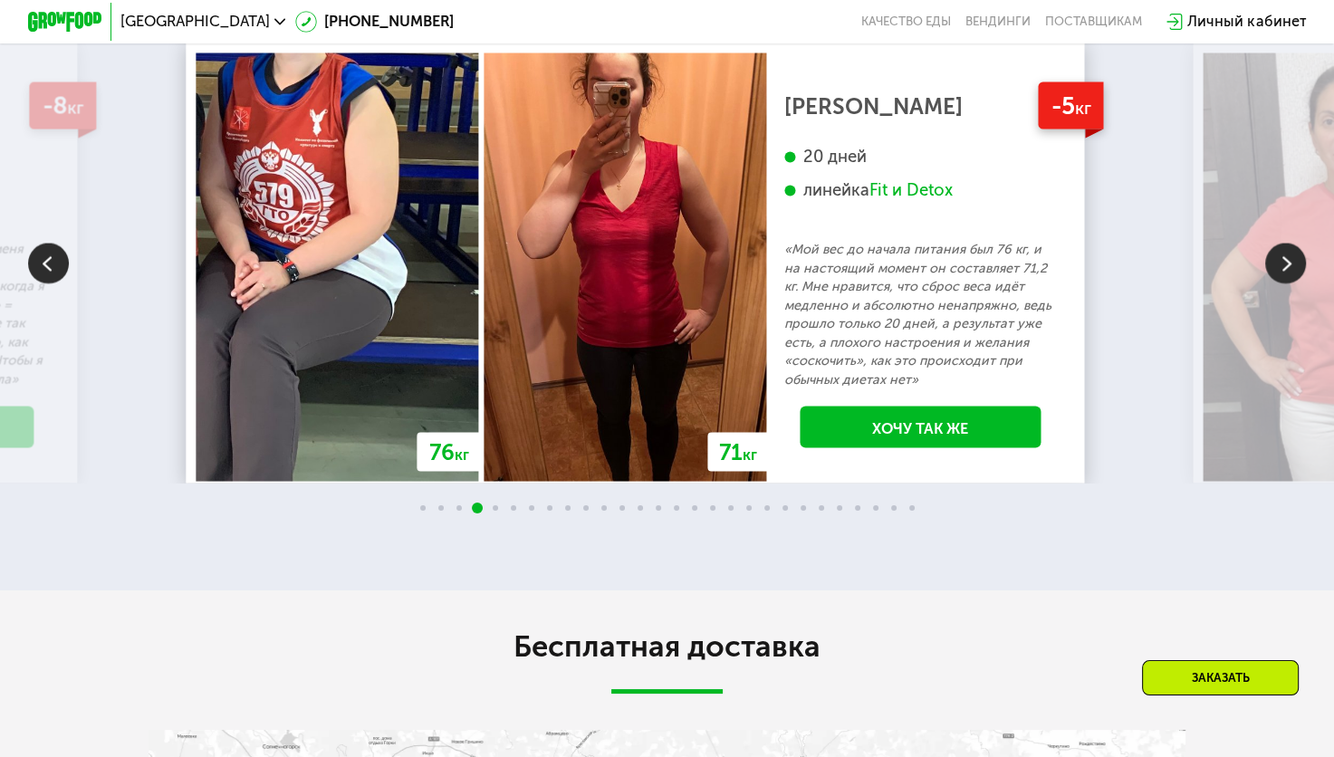
click at [1286, 271] on img at bounding box center [1285, 263] width 41 height 41
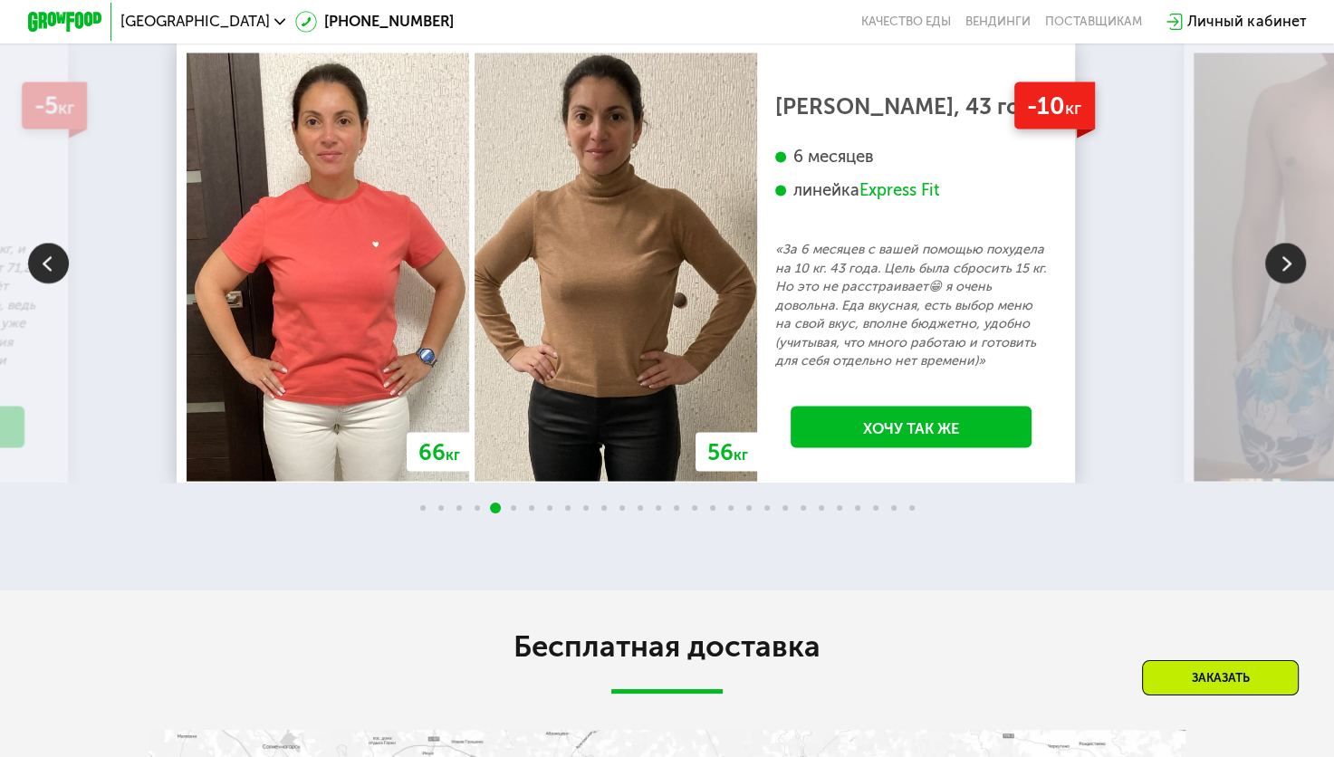
click at [1286, 271] on img at bounding box center [1285, 263] width 41 height 41
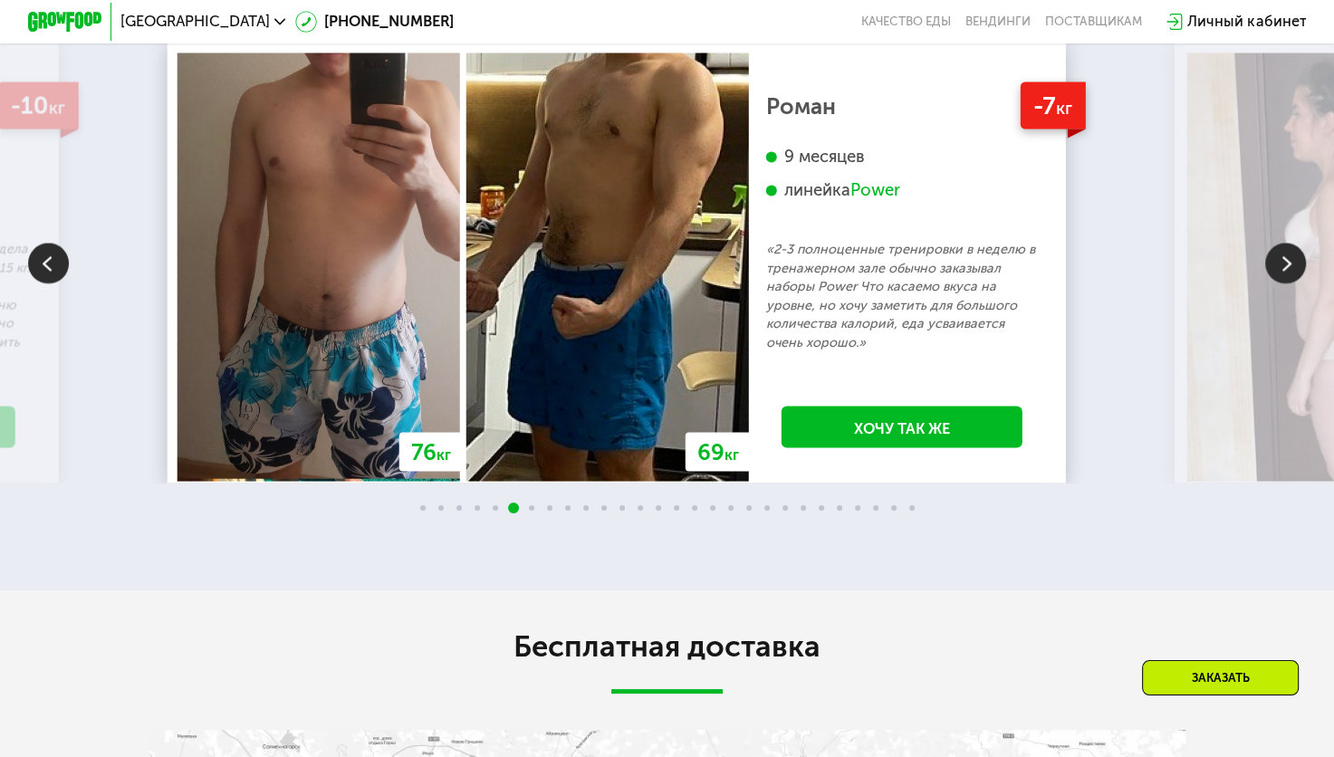
click at [1286, 271] on img at bounding box center [1285, 263] width 41 height 41
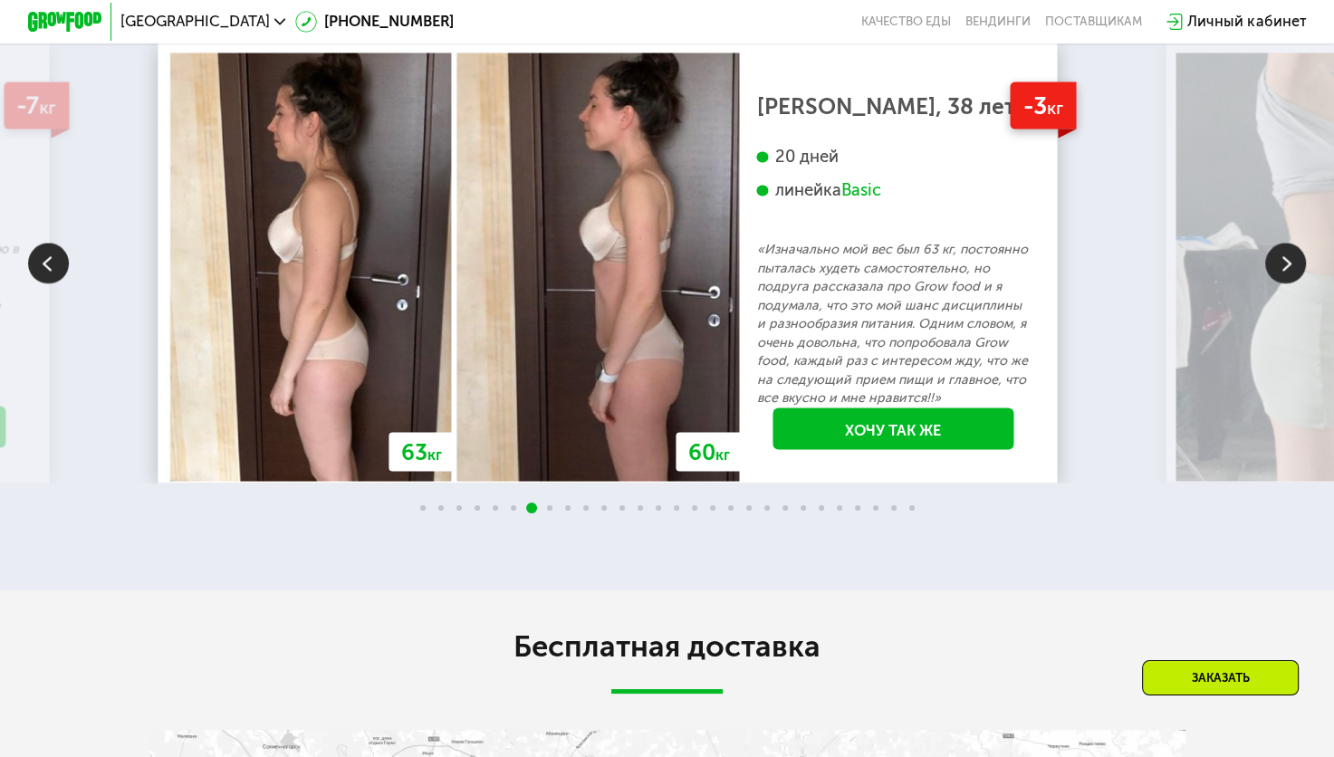
click at [1286, 271] on img at bounding box center [1285, 263] width 41 height 41
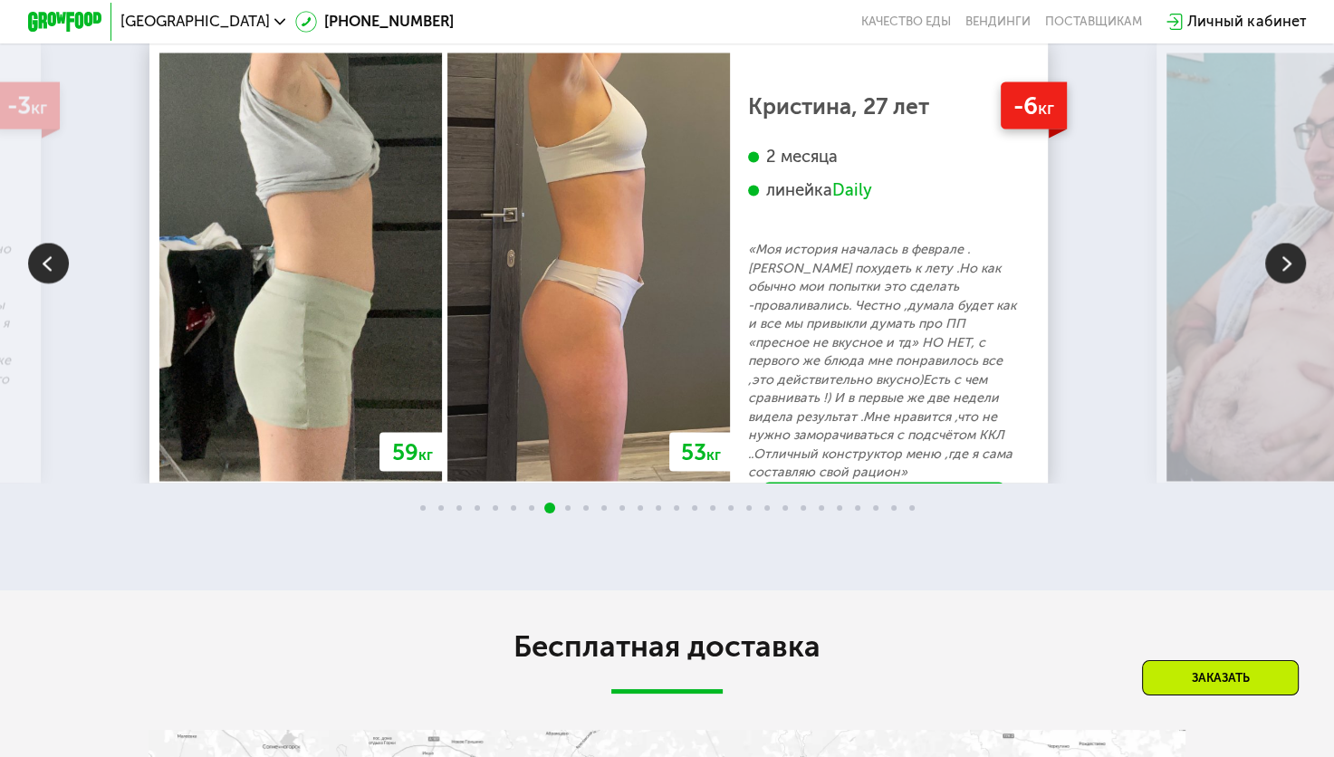
click at [1286, 271] on img at bounding box center [1285, 263] width 41 height 41
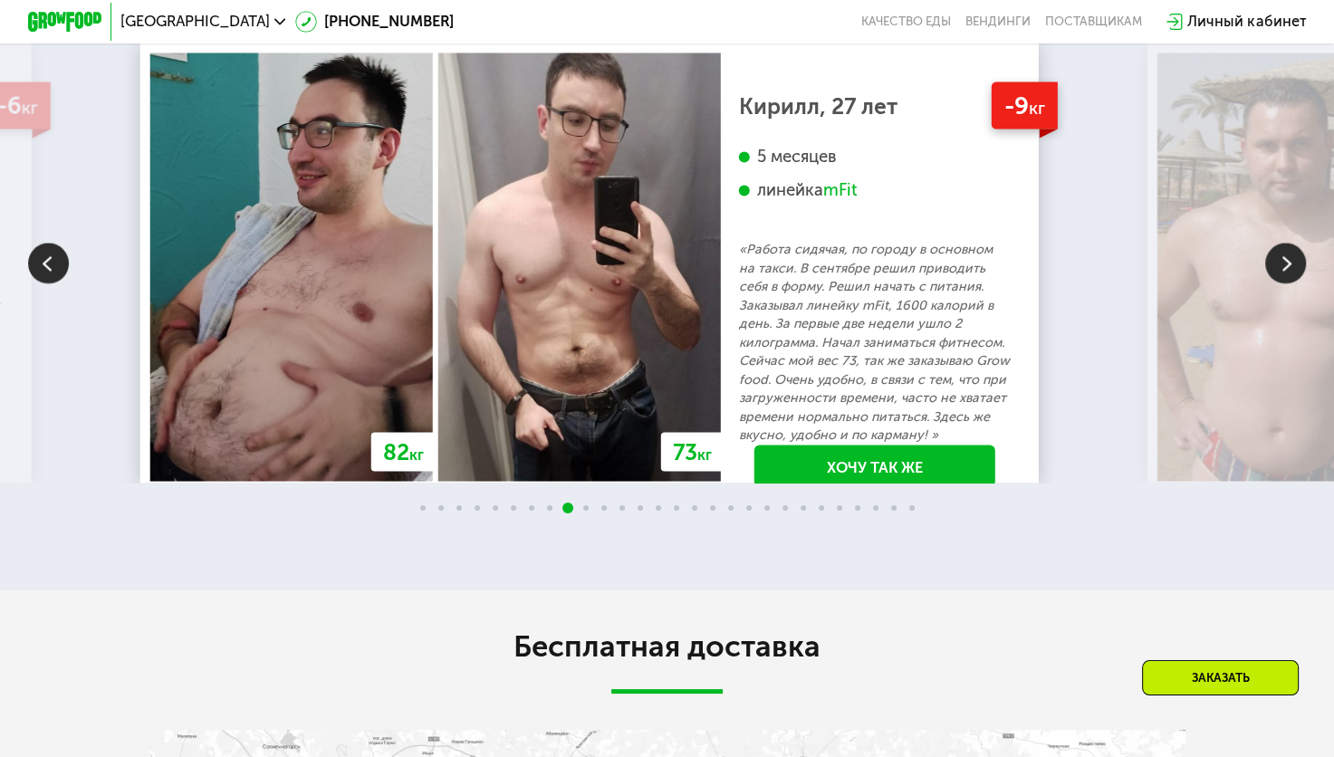
click at [1286, 271] on img at bounding box center [1285, 263] width 41 height 41
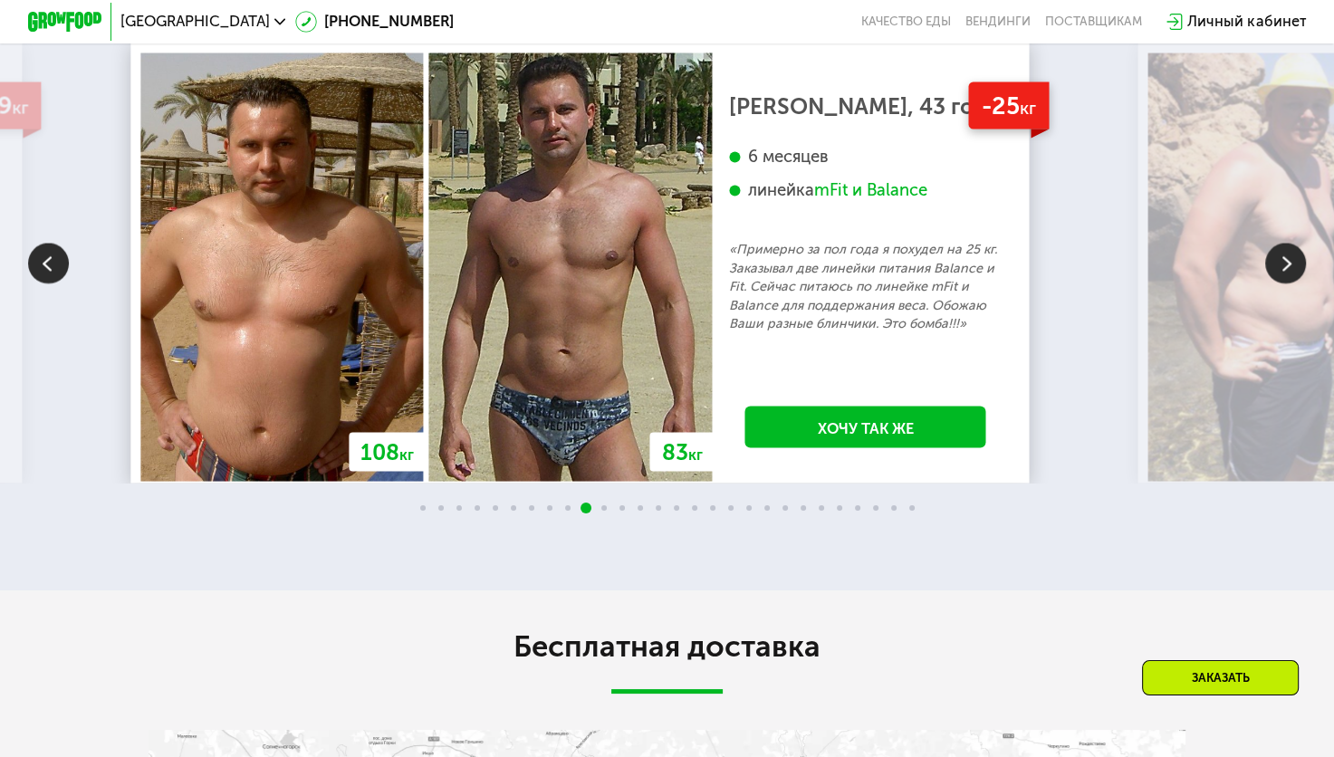
click at [1286, 271] on img at bounding box center [1285, 263] width 41 height 41
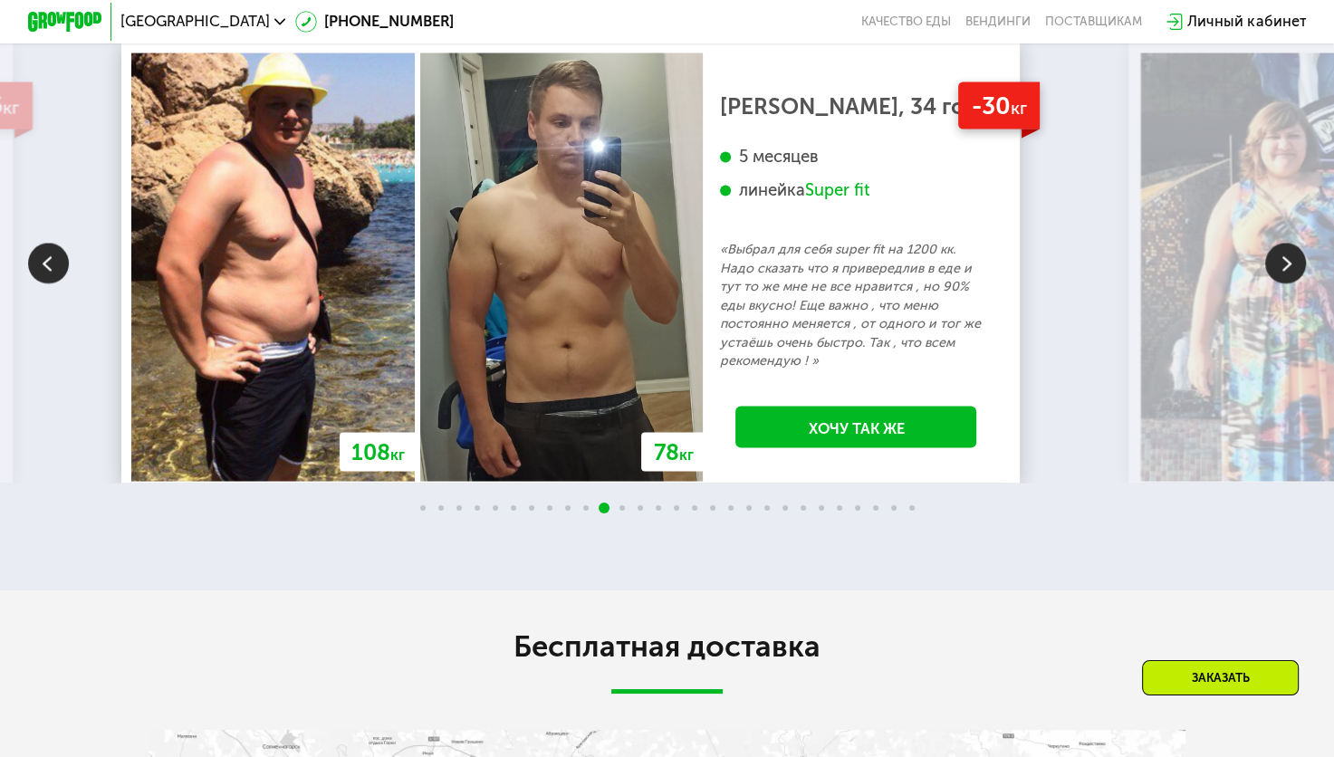
click at [1286, 271] on img at bounding box center [1285, 263] width 41 height 41
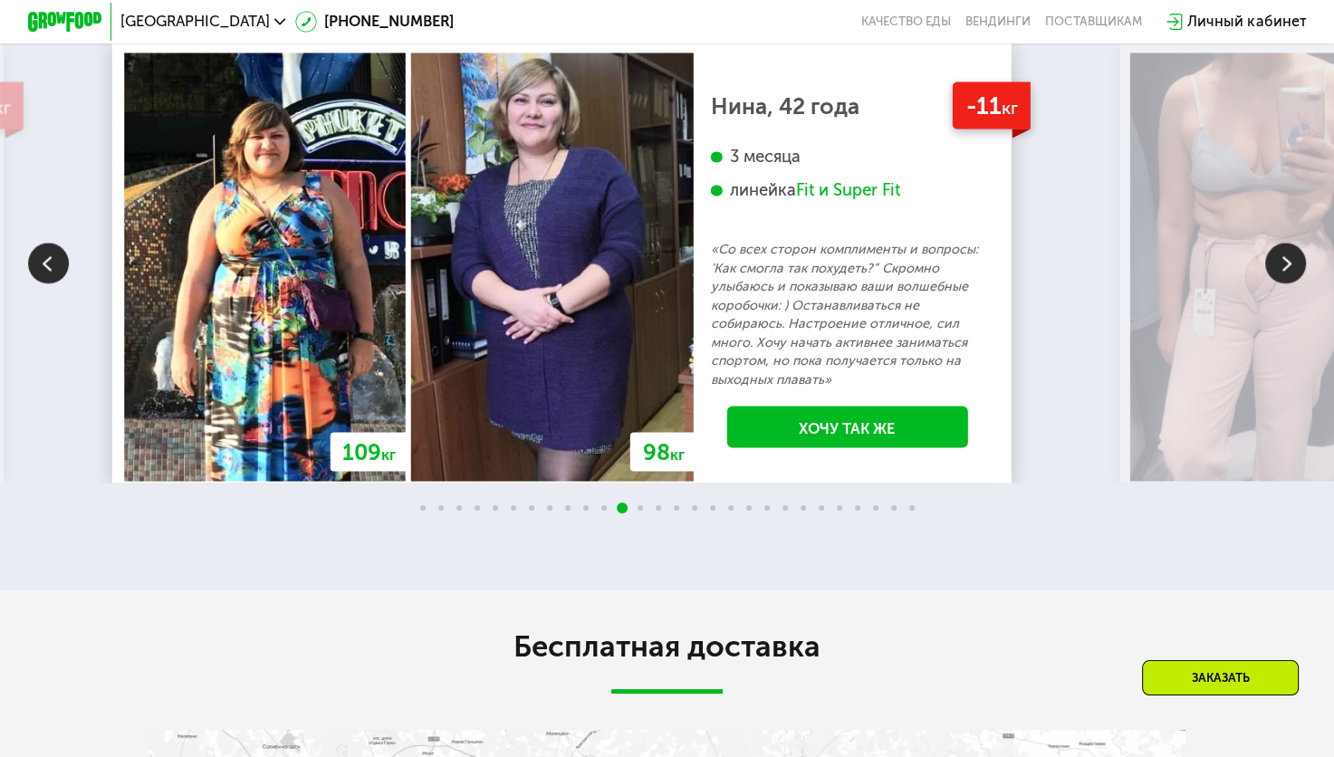
click at [1286, 271] on img at bounding box center [1285, 263] width 41 height 41
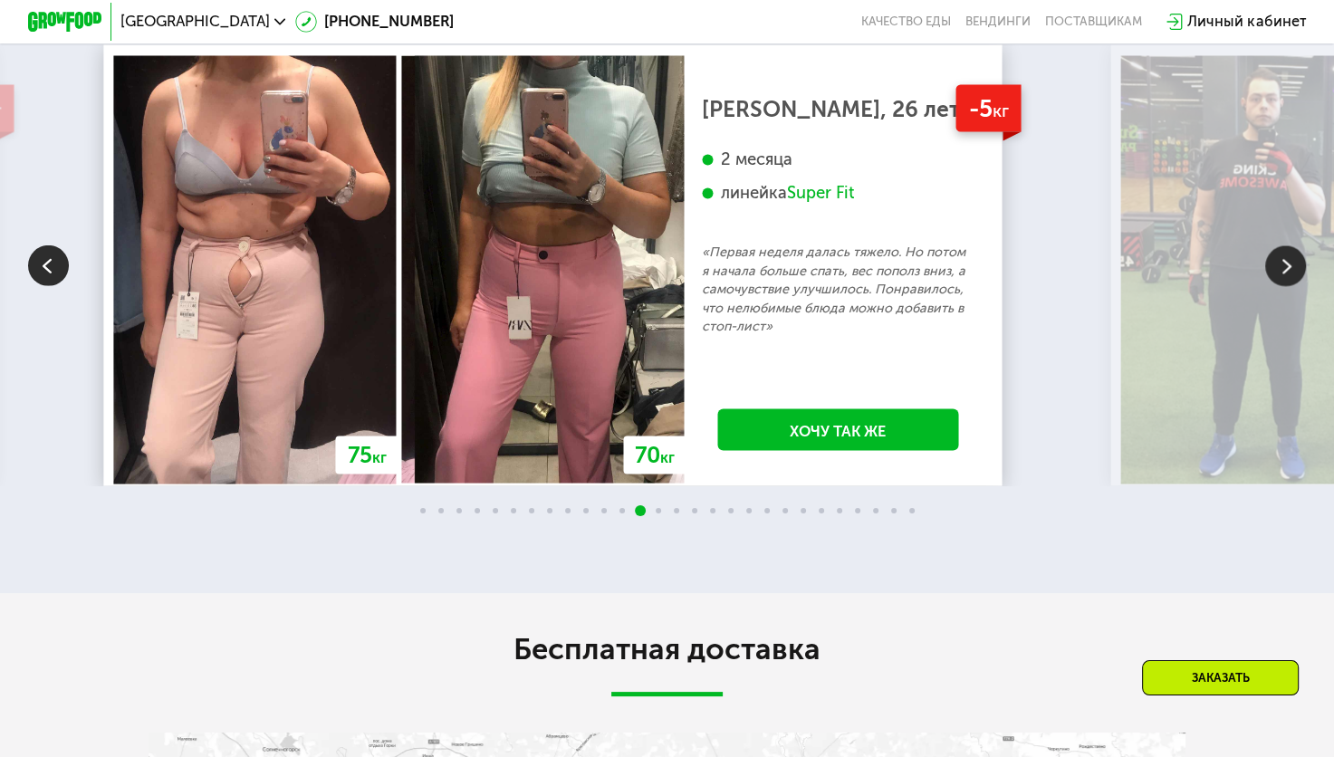
scroll to position [3239, 0]
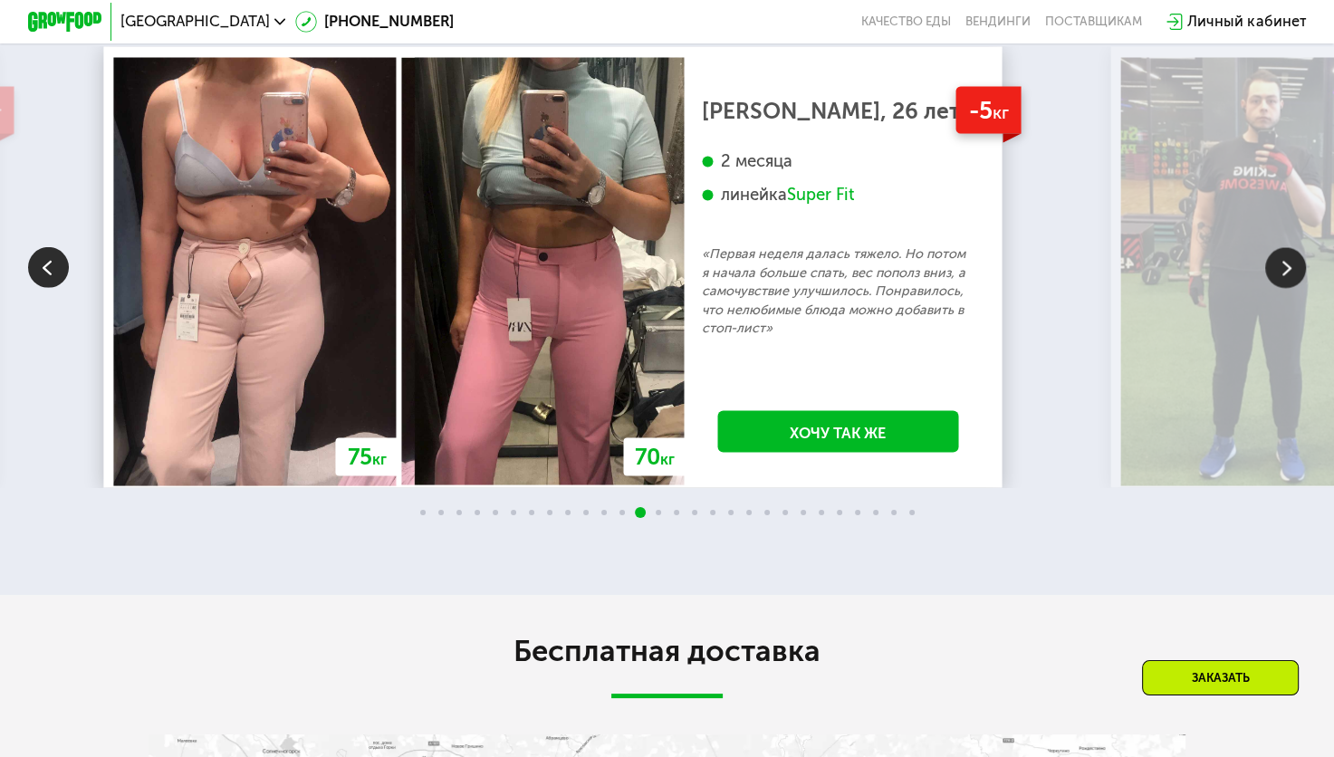
click at [1286, 268] on img at bounding box center [1285, 267] width 41 height 41
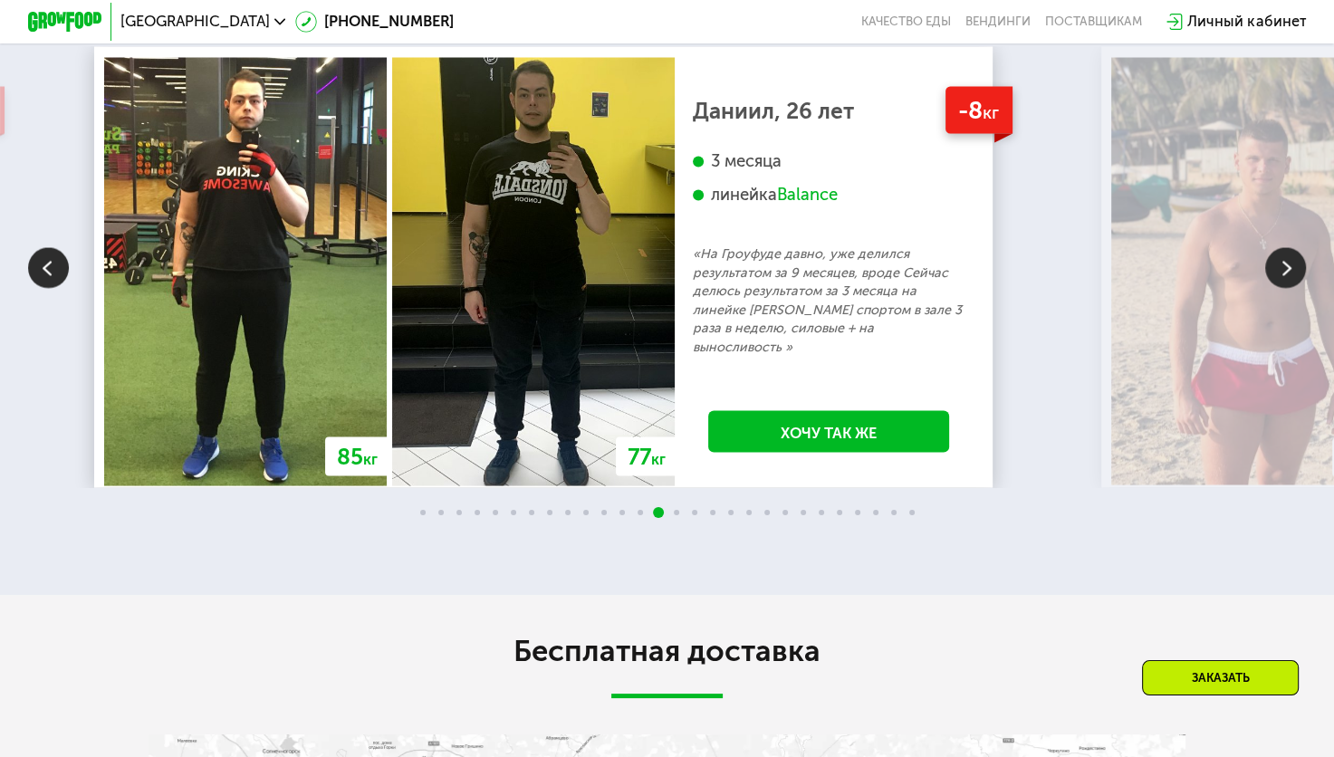
click at [1286, 268] on img at bounding box center [1285, 267] width 41 height 41
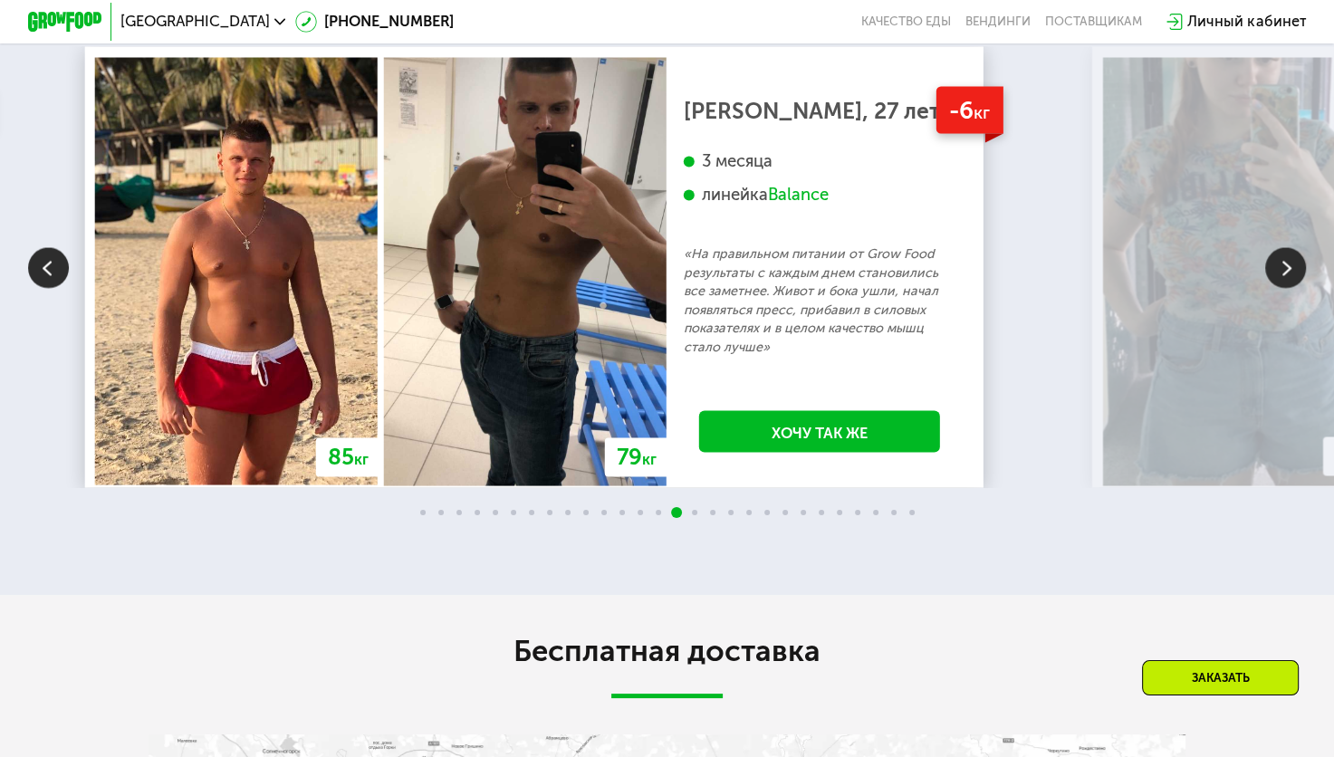
click at [1286, 268] on img at bounding box center [1285, 267] width 41 height 41
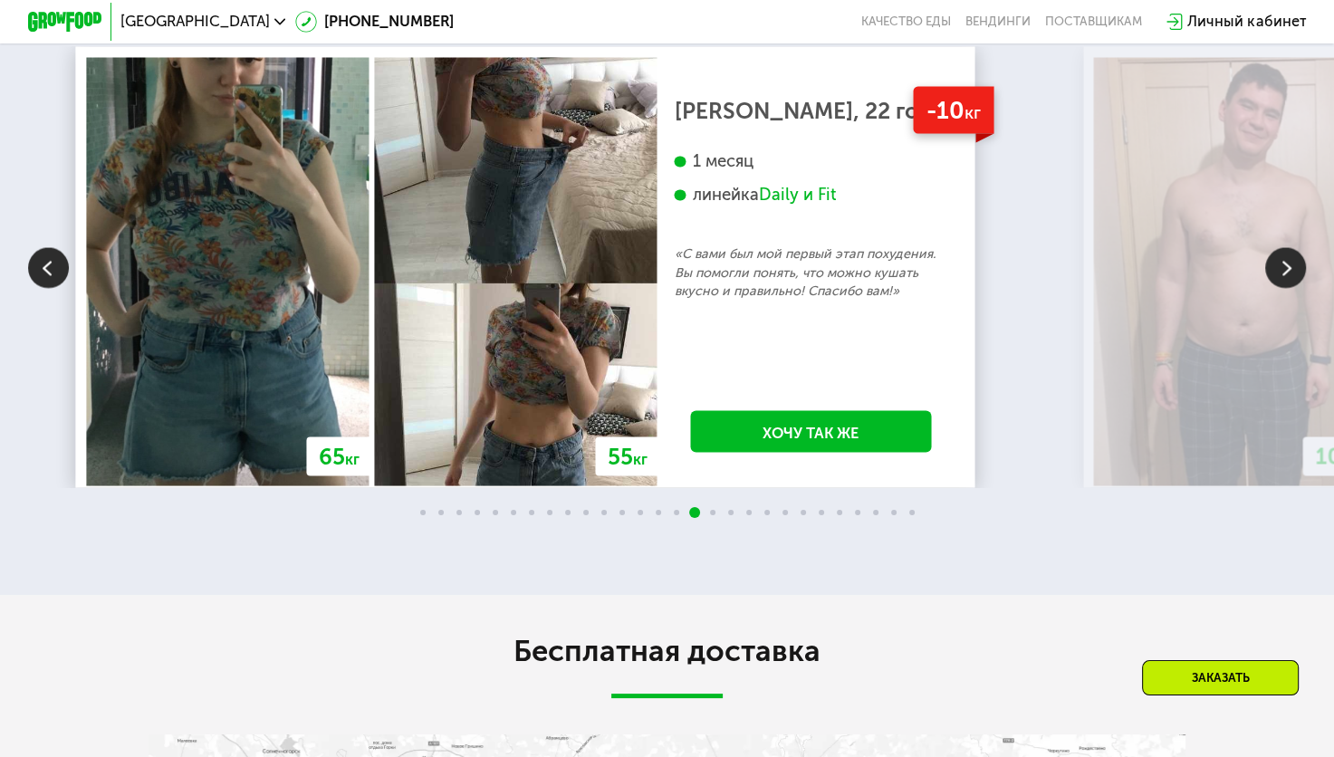
scroll to position [3220, 0]
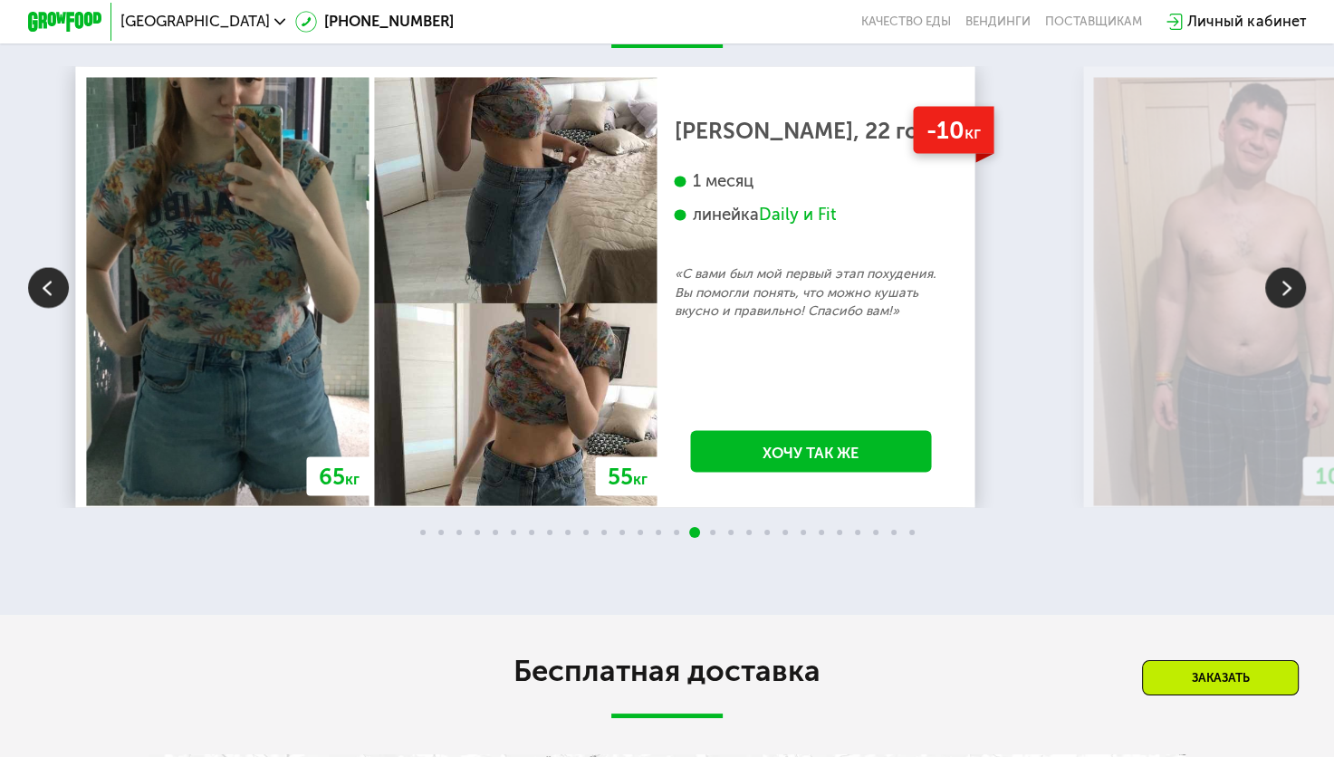
click at [1297, 276] on img at bounding box center [1285, 287] width 41 height 41
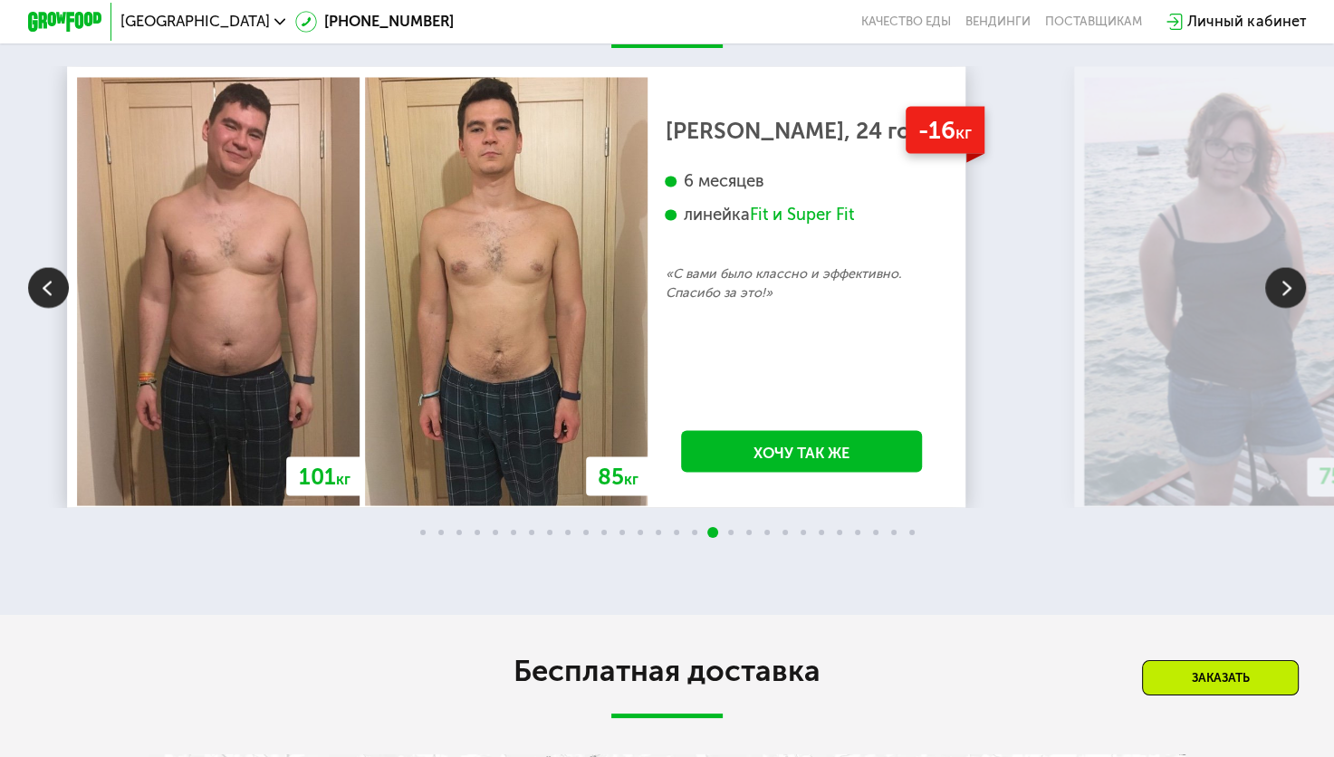
click at [1297, 276] on img at bounding box center [1285, 287] width 41 height 41
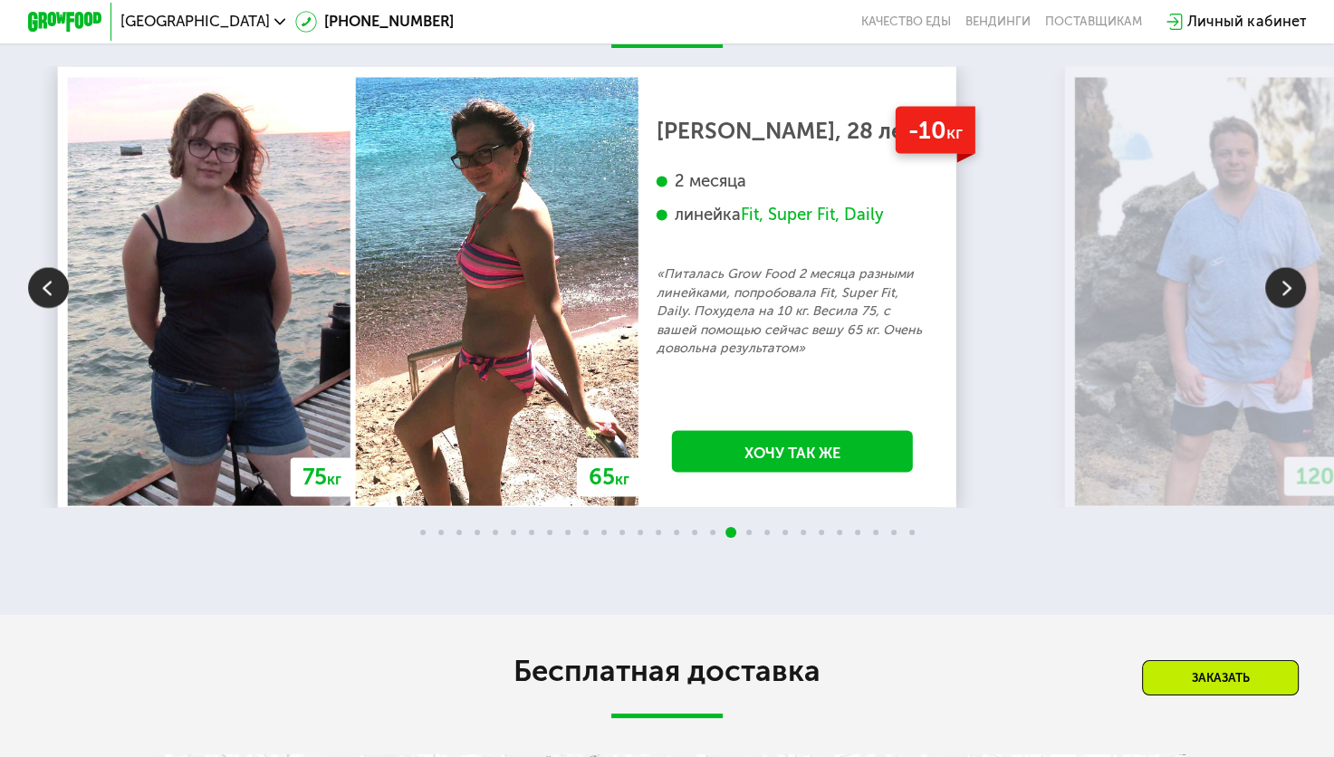
click at [1297, 276] on img at bounding box center [1285, 287] width 41 height 41
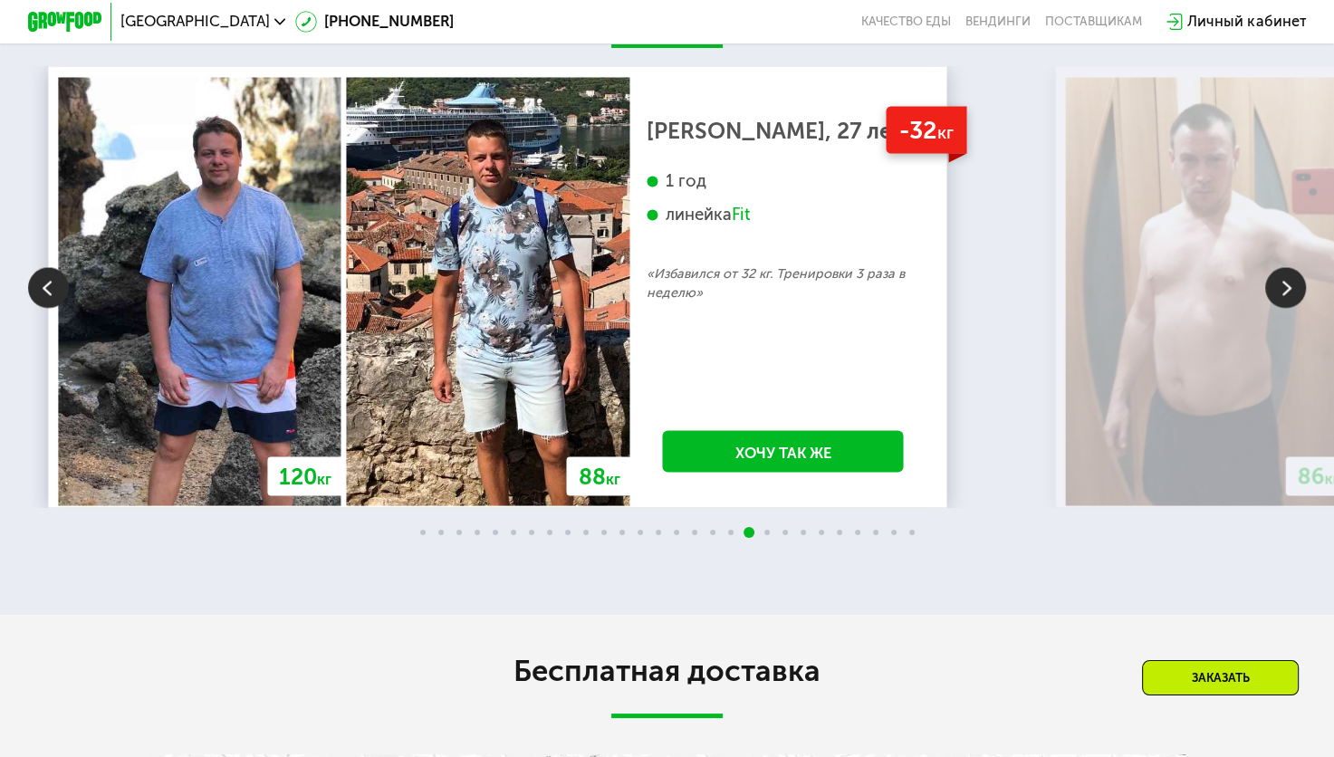
click at [1297, 276] on img at bounding box center [1285, 287] width 41 height 41
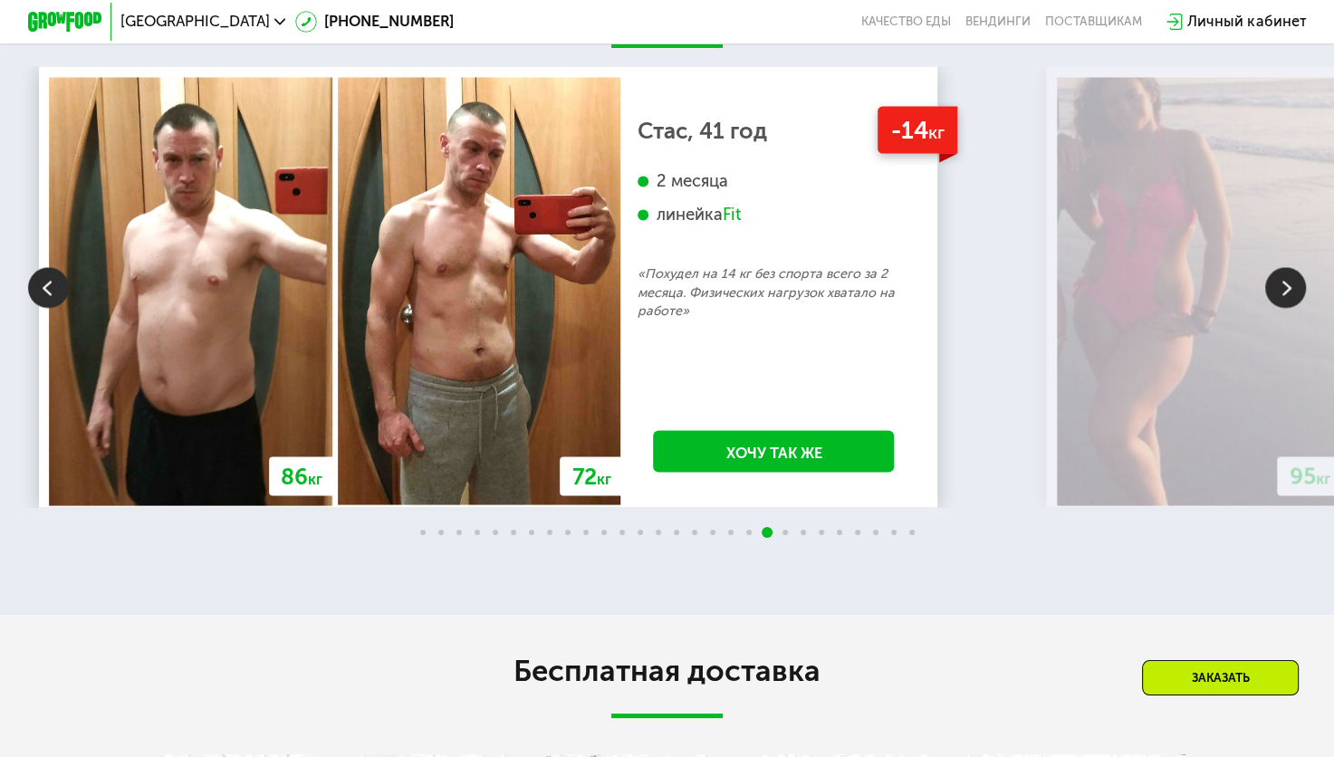
click at [1297, 276] on img at bounding box center [1285, 287] width 41 height 41
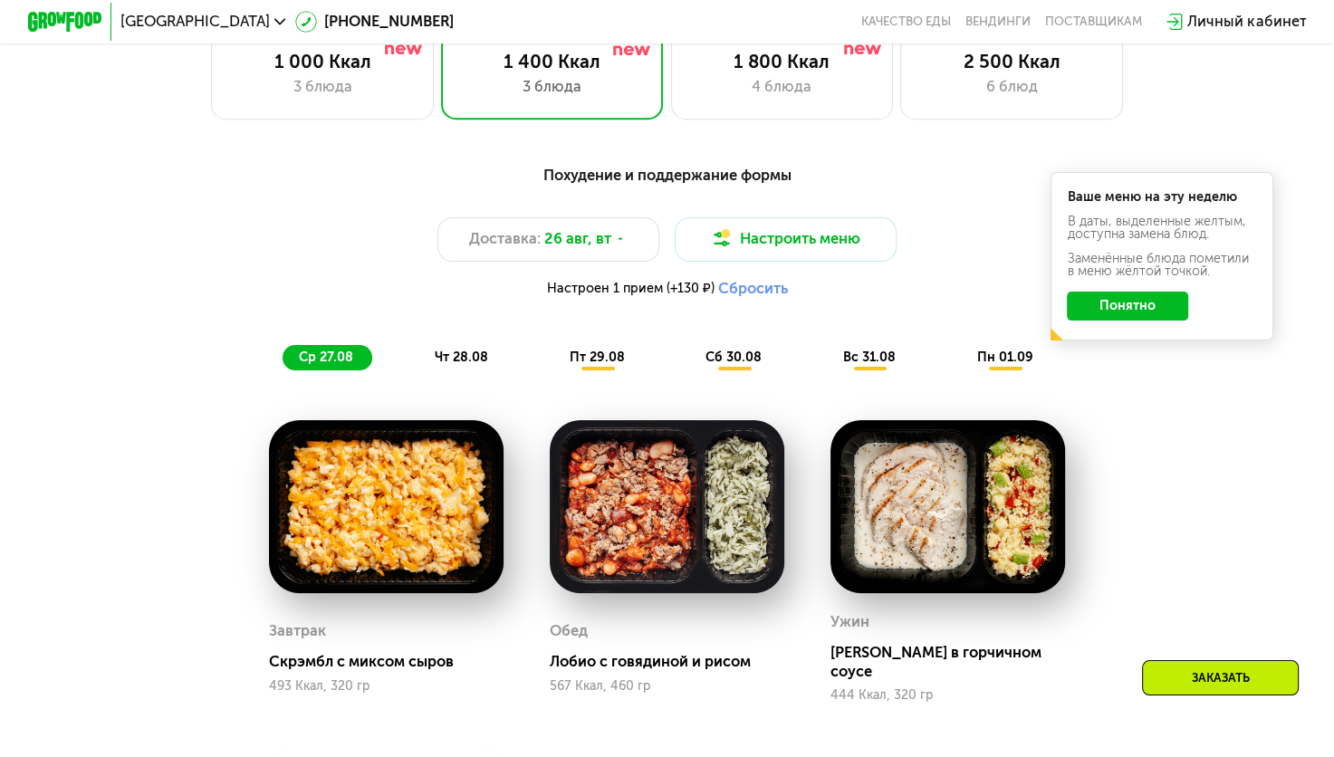
scroll to position [862, 0]
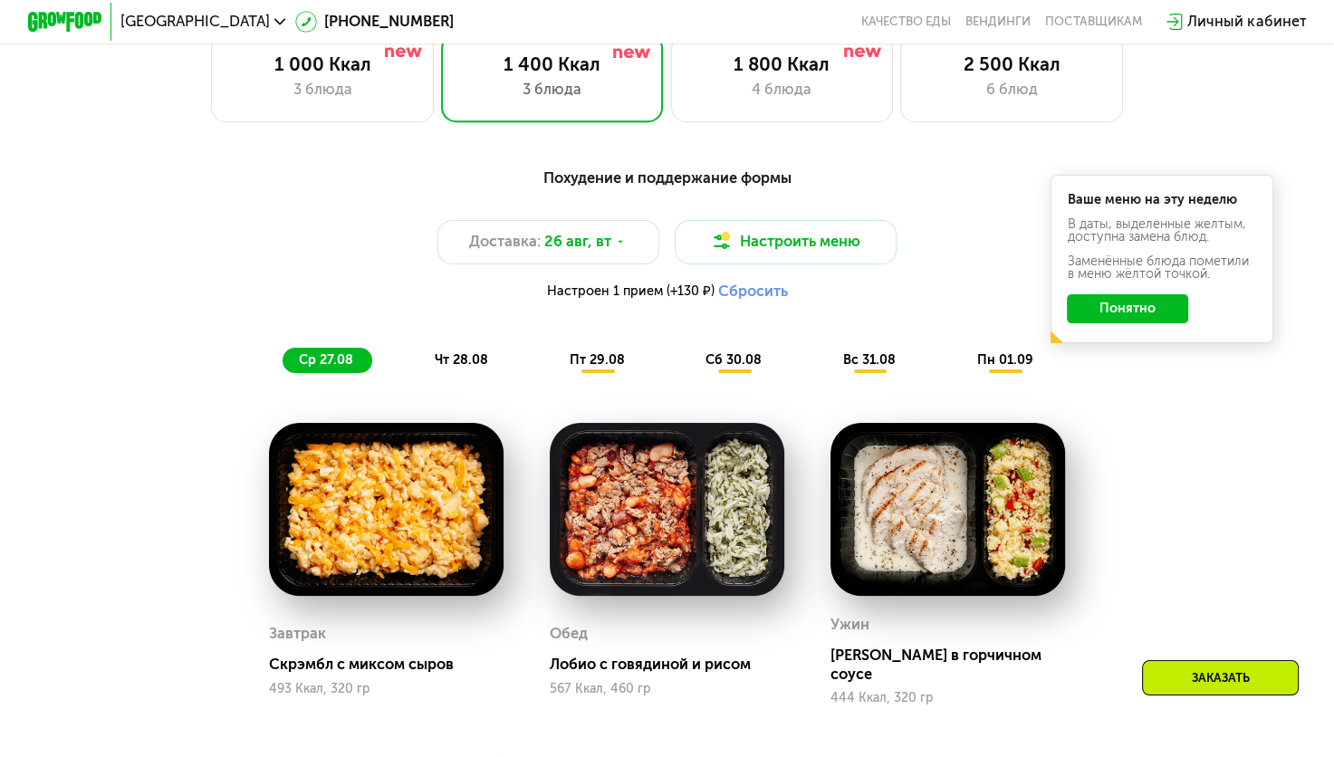
click at [967, 243] on div "Доставка: [DATE] Настроить меню Настроен 1 прием (+130 ₽) Сбросить" at bounding box center [667, 265] width 1096 height 91
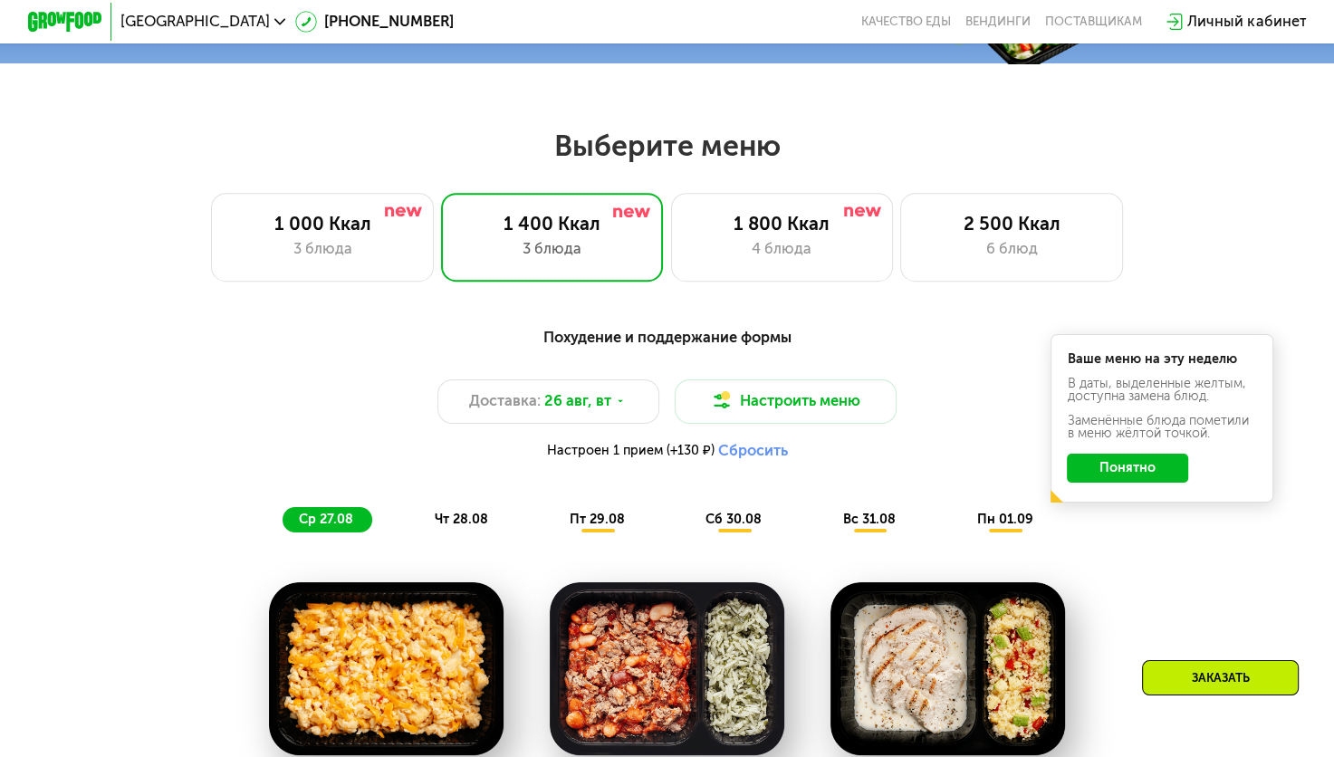
scroll to position [702, 0]
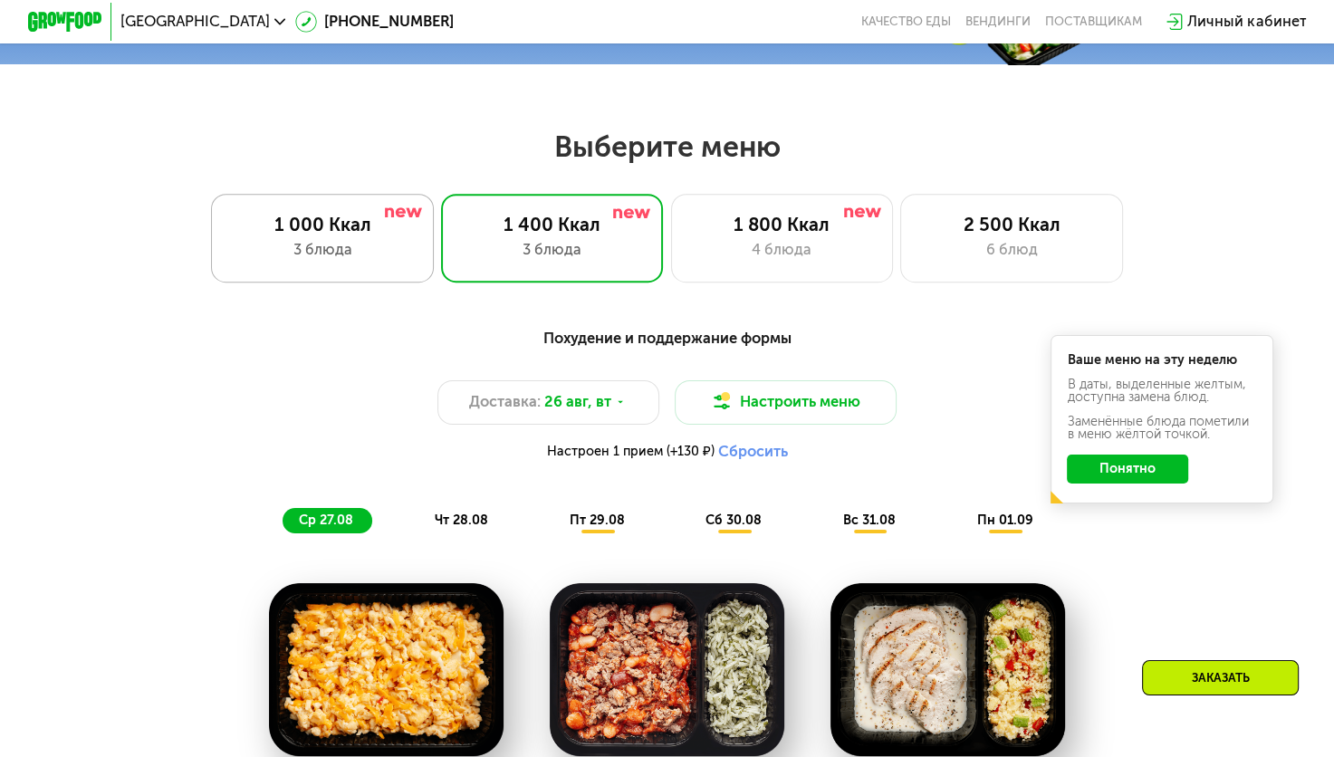
click at [292, 260] on div "3 блюда" at bounding box center [323, 250] width 184 height 23
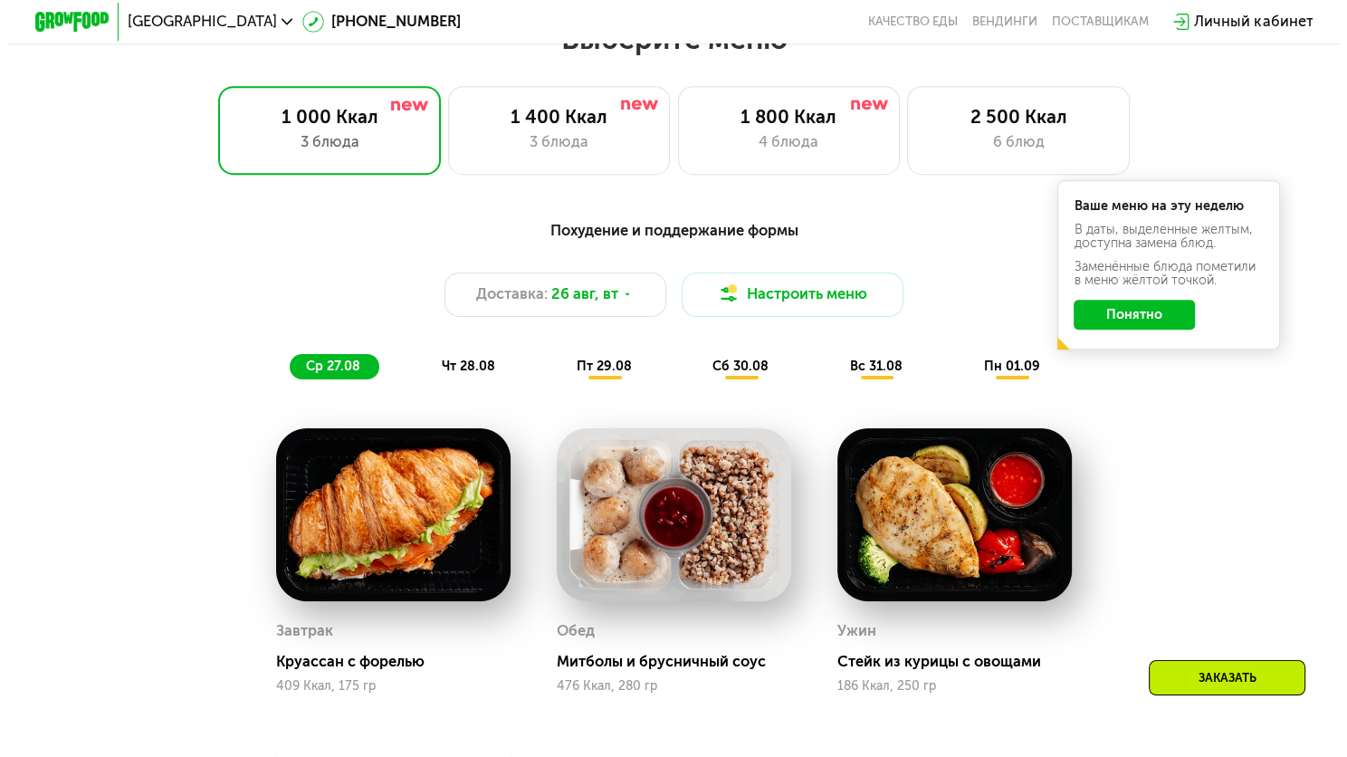
scroll to position [811, 0]
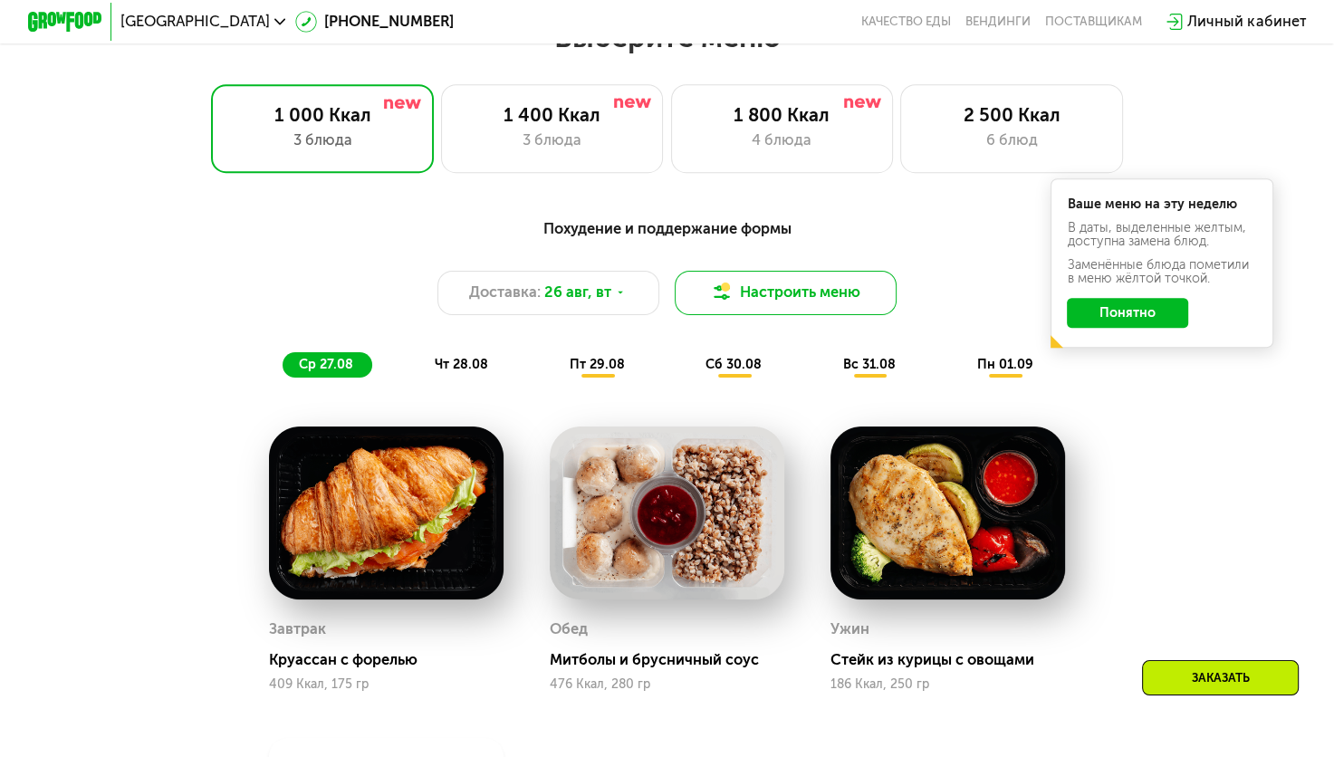
click at [778, 315] on button "Настроить меню" at bounding box center [786, 293] width 223 height 44
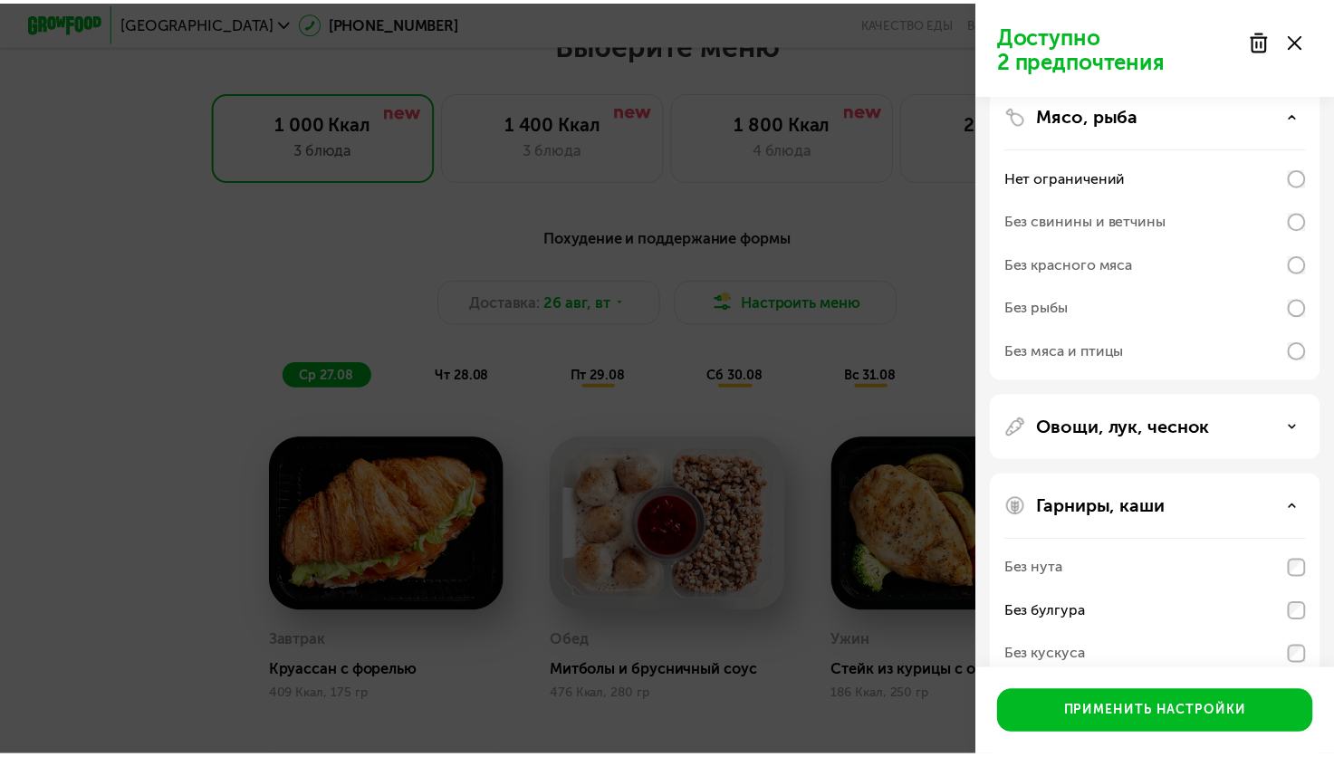
scroll to position [494, 0]
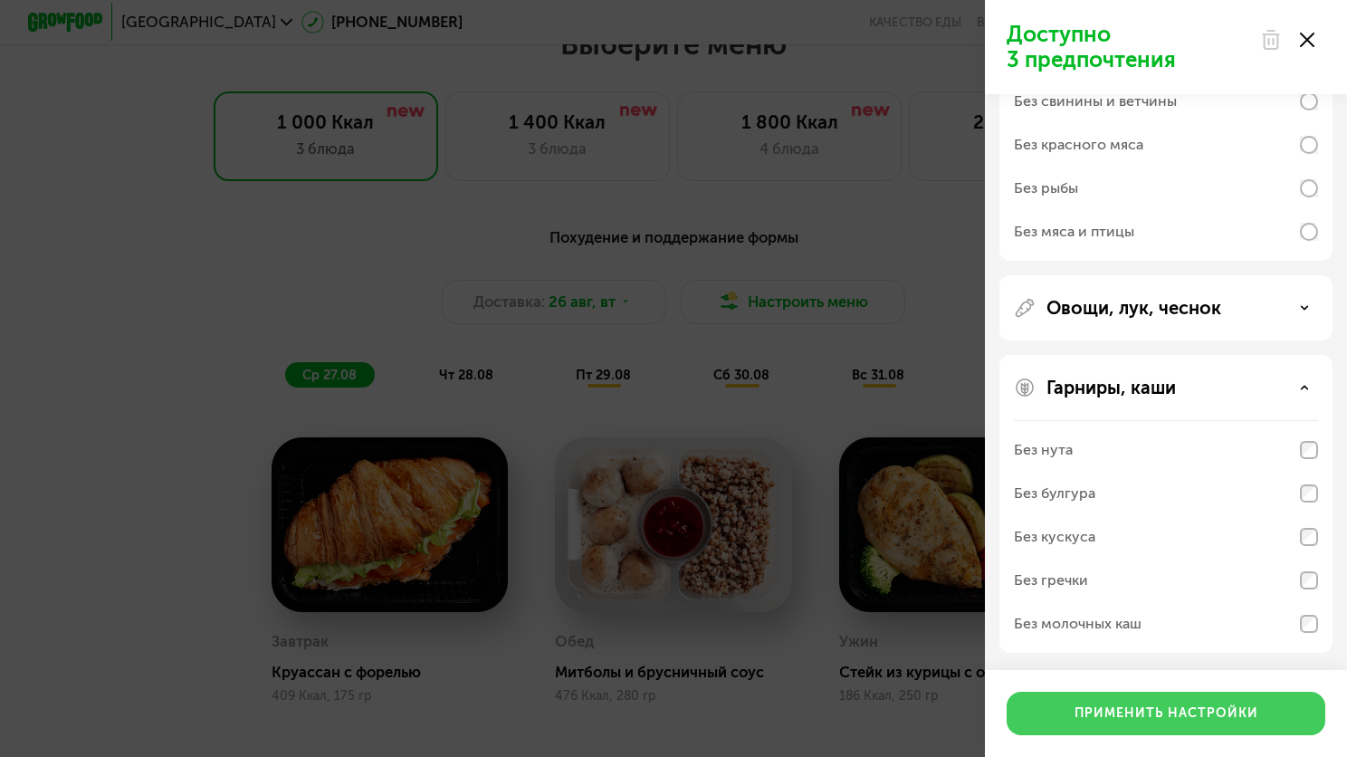
click at [1191, 724] on button "Применить настройки" at bounding box center [1166, 713] width 319 height 43
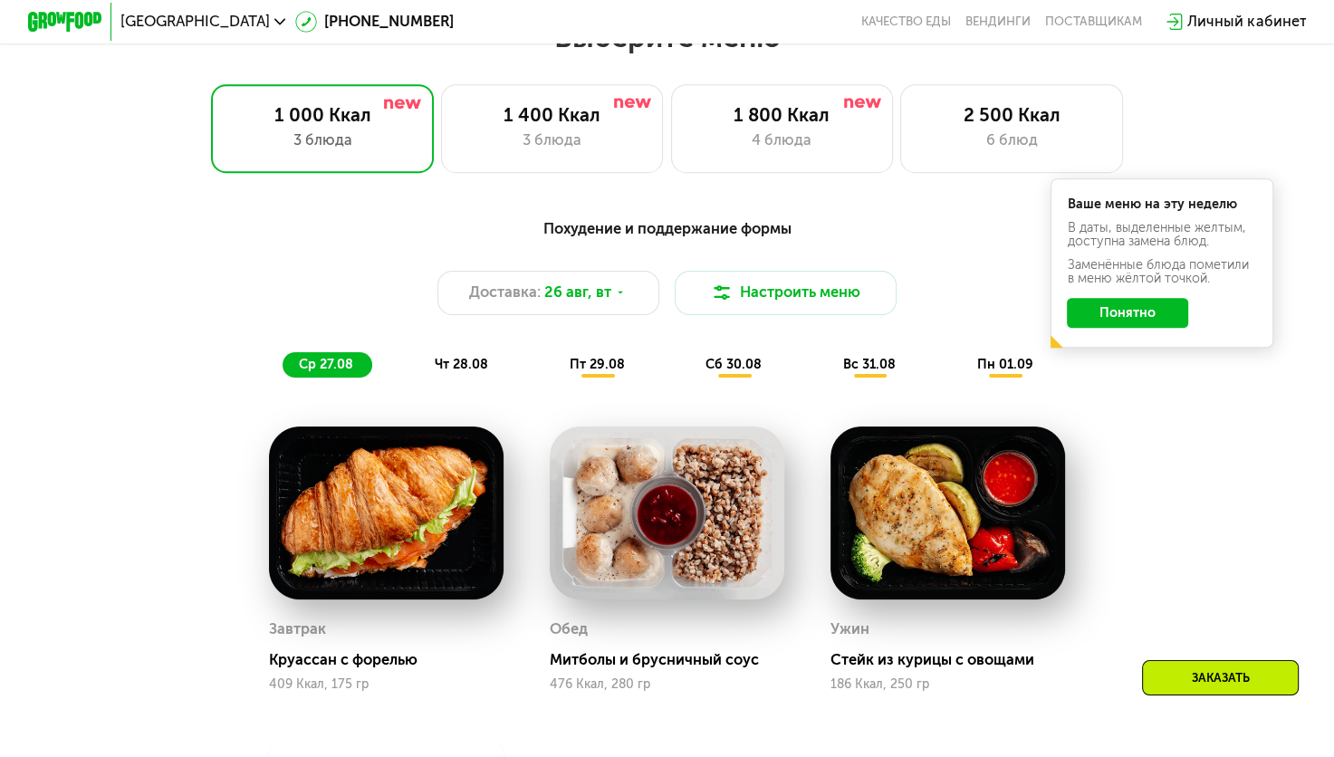
click at [1153, 502] on div "Похудение и поддержание формы Доставка: [DATE] Настроить меню ср 27.08 чт 28.08…" at bounding box center [666, 590] width 1141 height 769
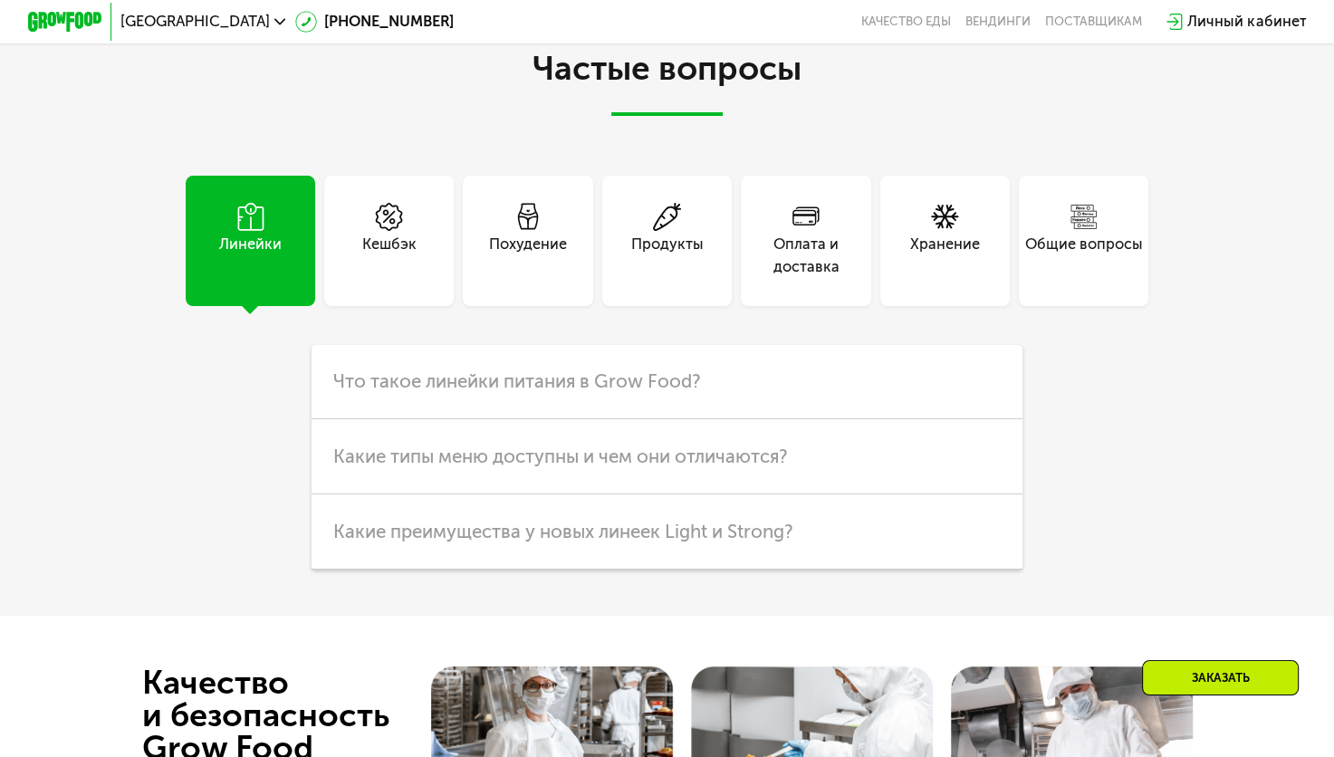
scroll to position [4440, 0]
click at [550, 278] on div "Похудение" at bounding box center [528, 256] width 78 height 44
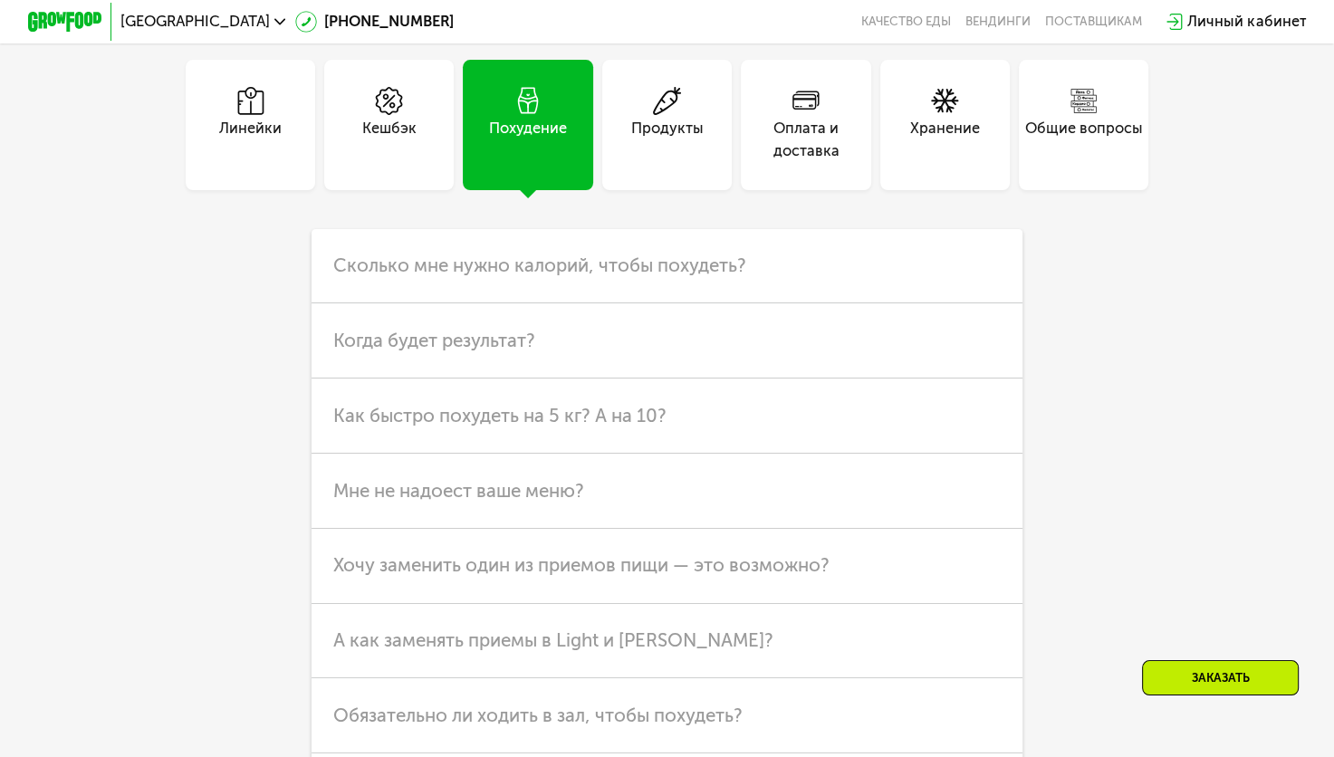
scroll to position [4572, 0]
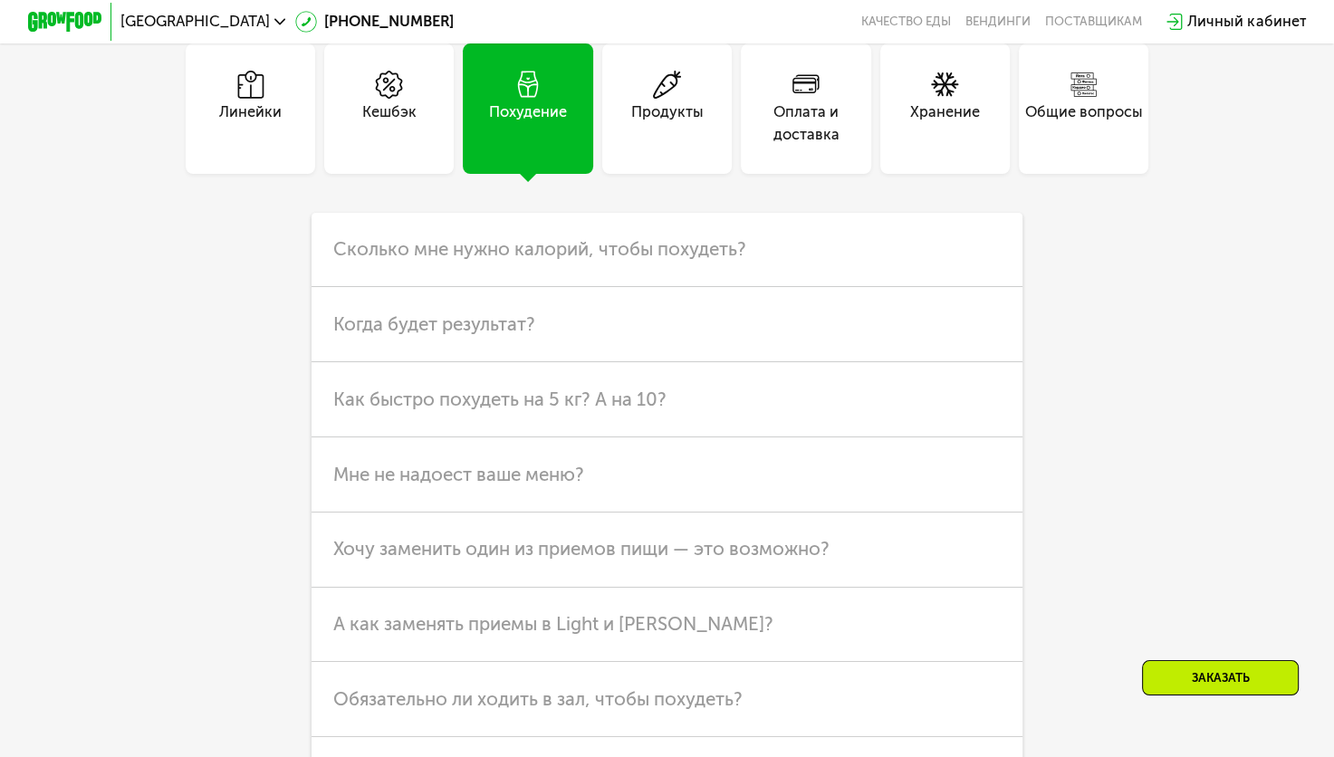
click at [550, 260] on span "Сколько мне нужно калорий, чтобы похудеть?" at bounding box center [539, 249] width 413 height 22
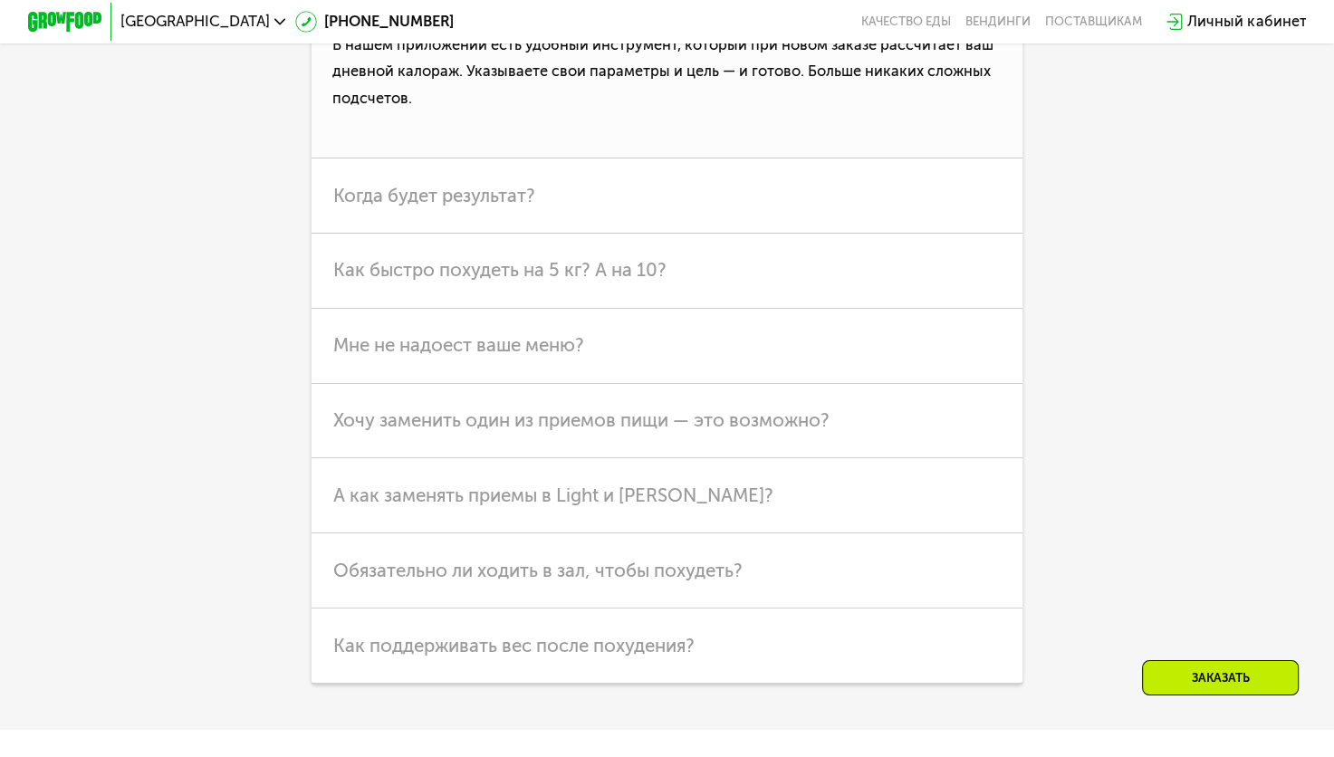
scroll to position [4848, 0]
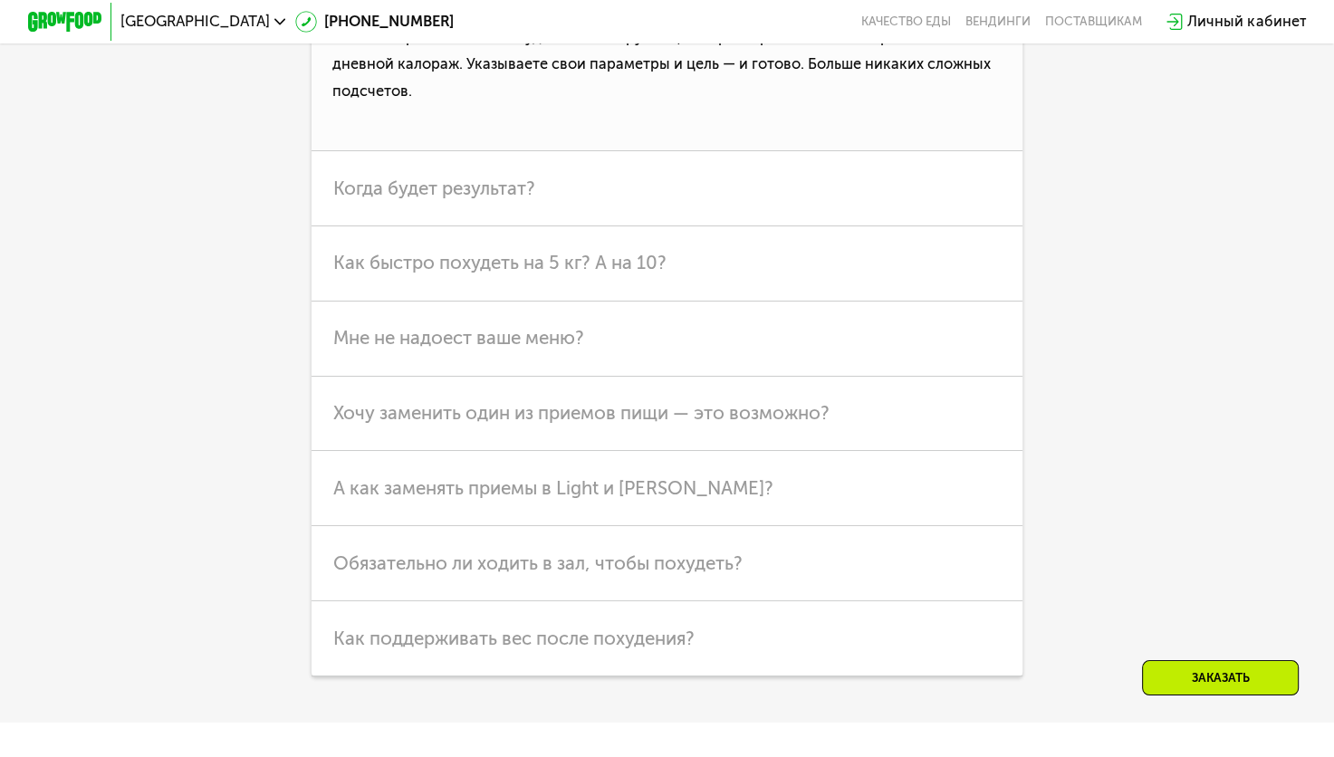
click at [550, 289] on h3 "Как быстро похудеть на 5 кг? А на 10?" at bounding box center [667, 263] width 712 height 75
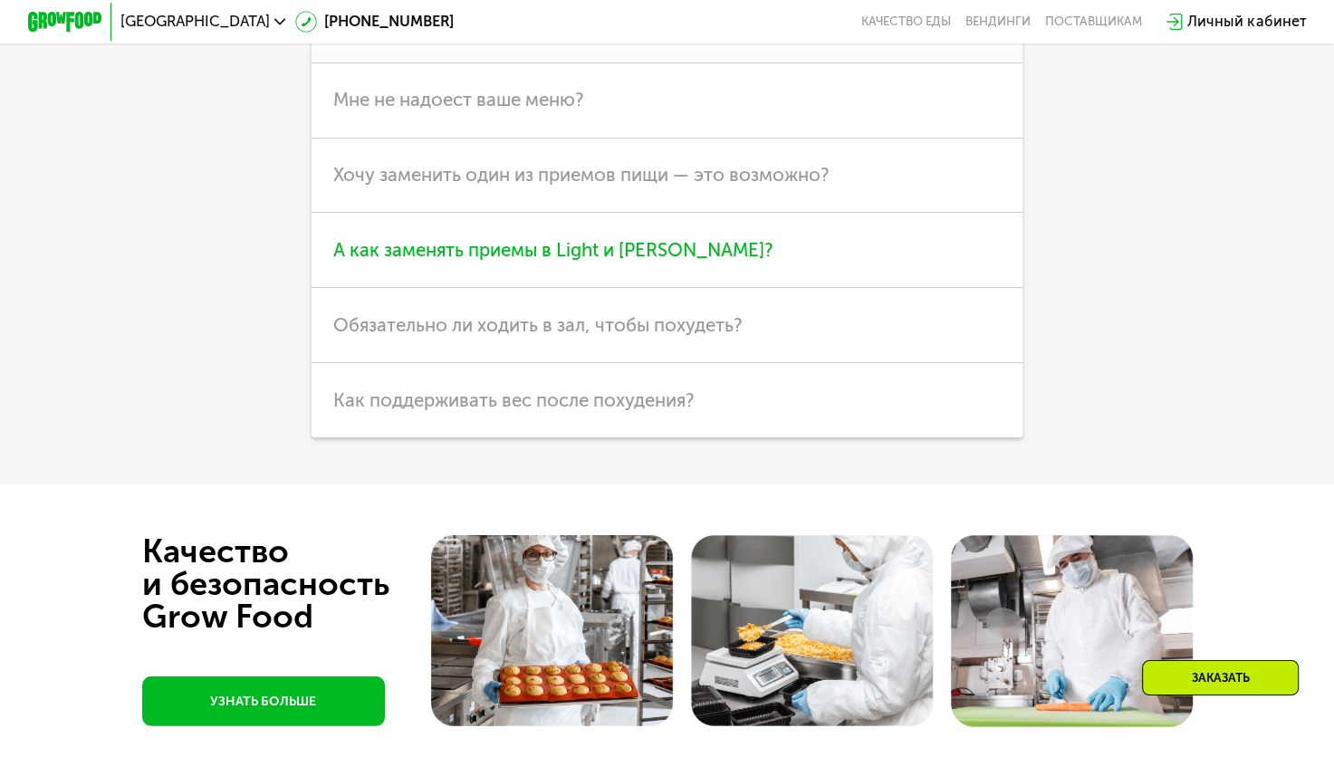
scroll to position [5098, 0]
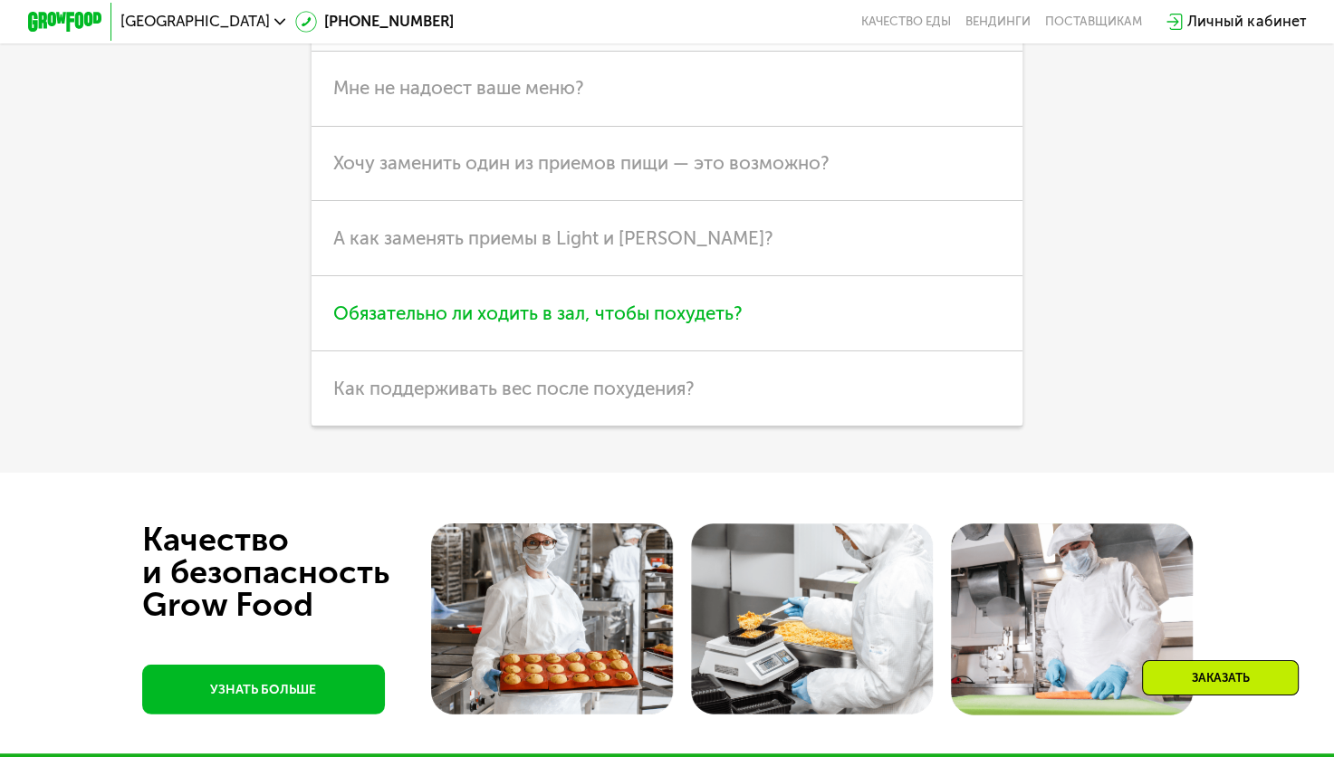
click at [670, 324] on span "Обязательно ли ходить в зал, чтобы похудеть?" at bounding box center [537, 313] width 409 height 22
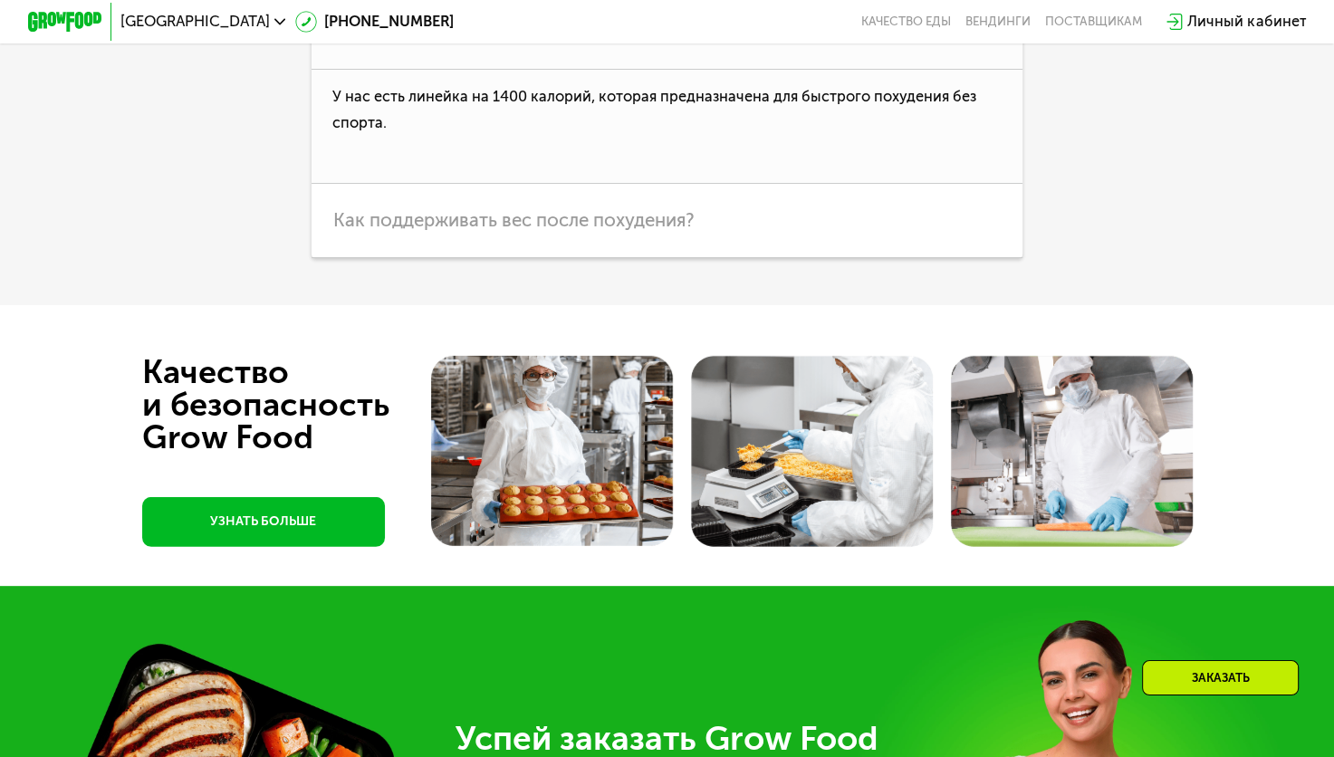
scroll to position [5239, 0]
